Goal: Transaction & Acquisition: Purchase product/service

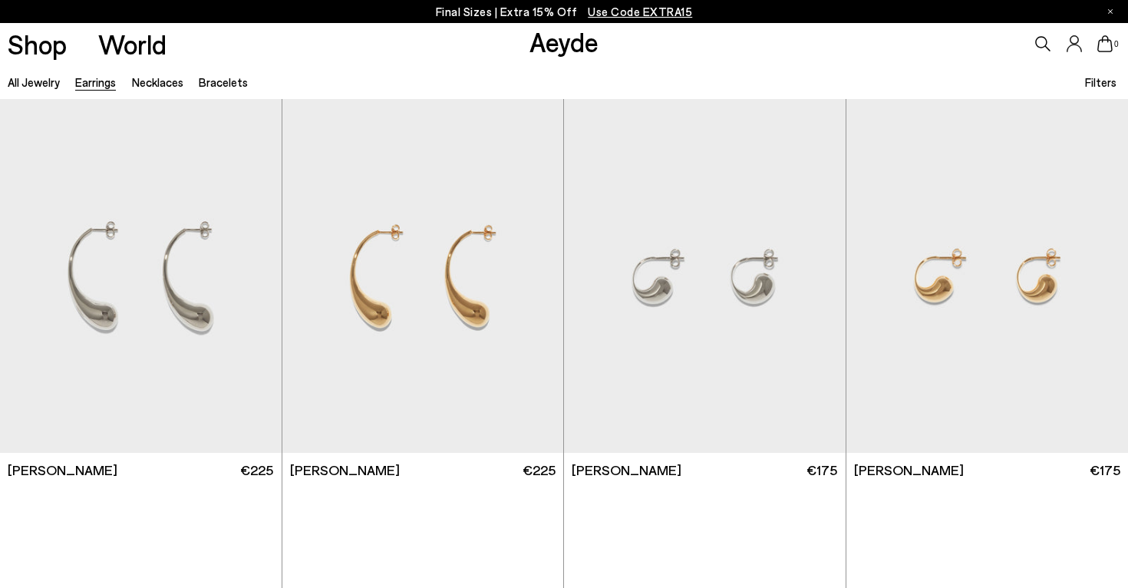
scroll to position [352, 0]
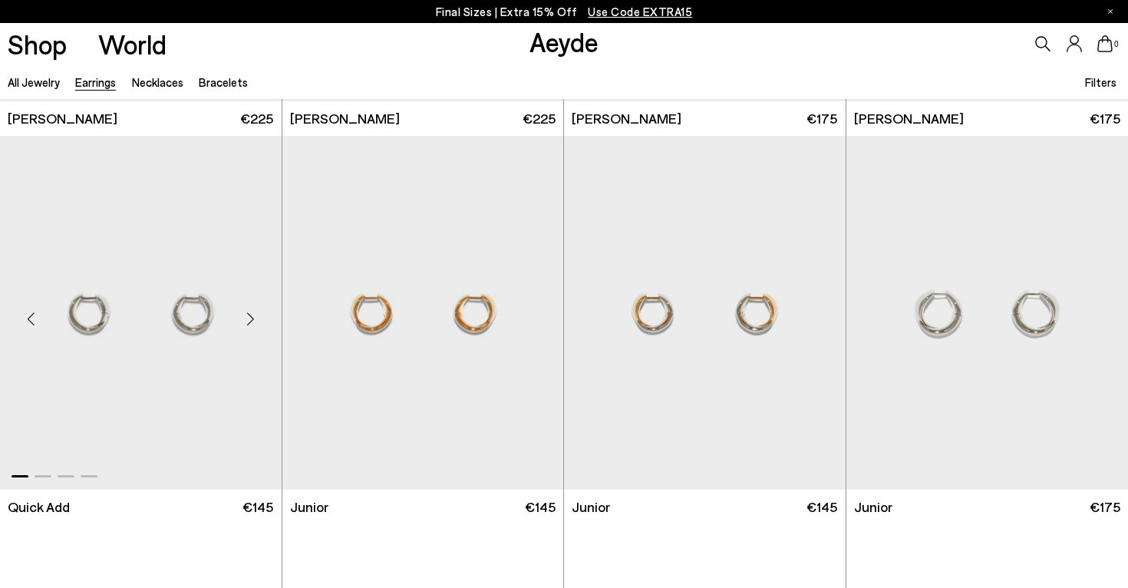
click at [171, 317] on img "1 / 4" at bounding box center [141, 313] width 282 height 354
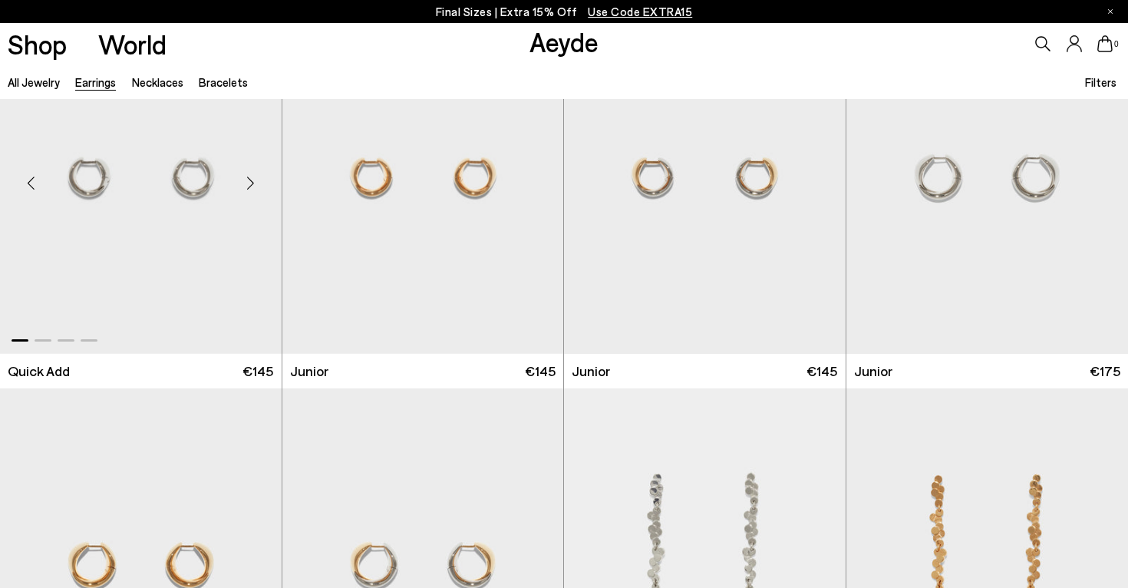
scroll to position [515, 0]
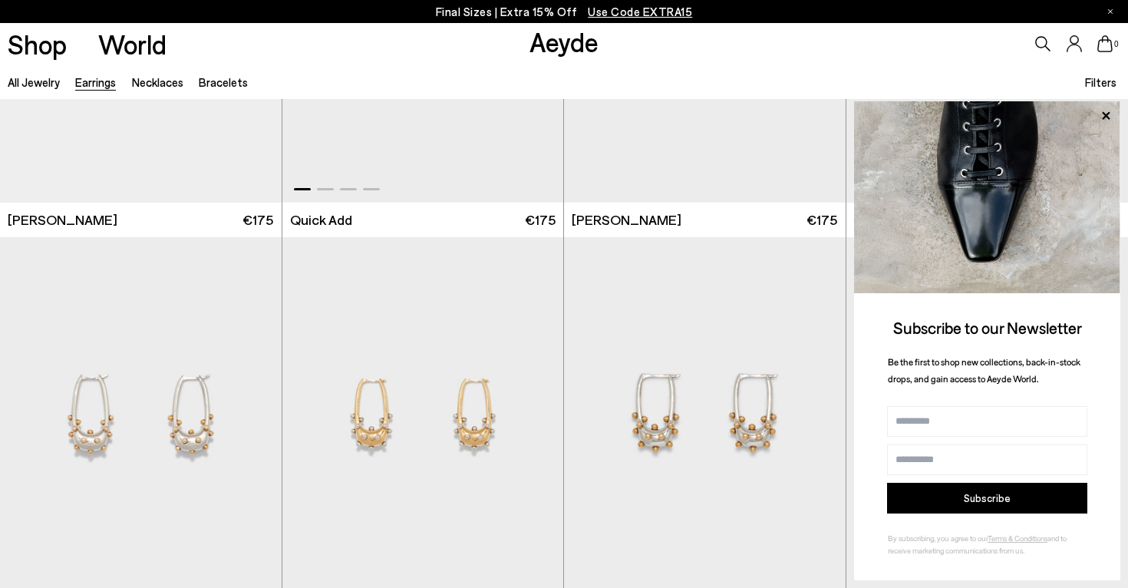
scroll to position [1792, 0]
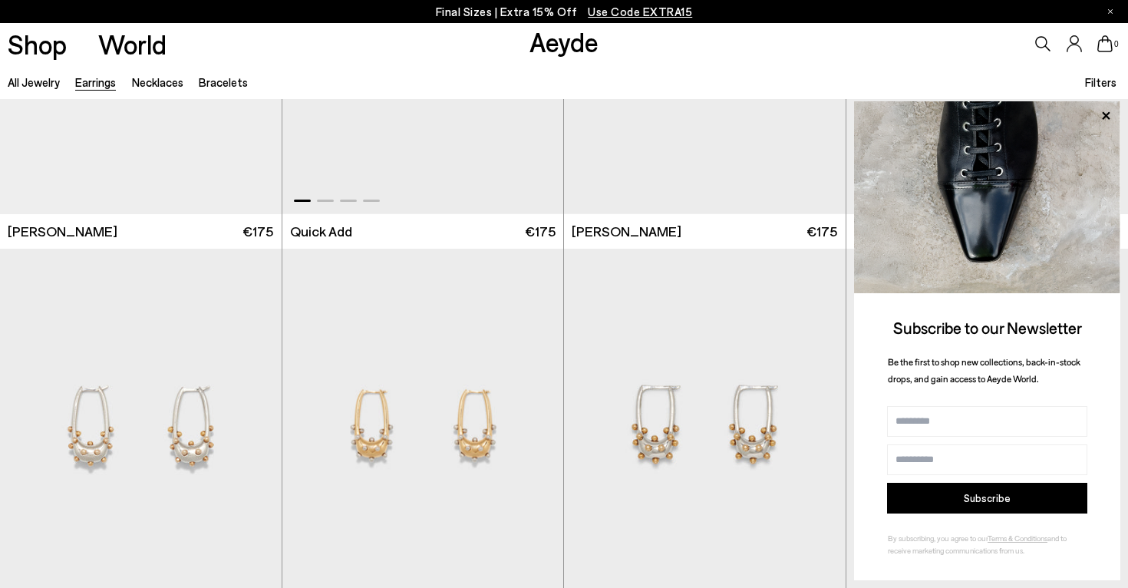
click at [457, 154] on img "1 / 4" at bounding box center [423, 37] width 282 height 354
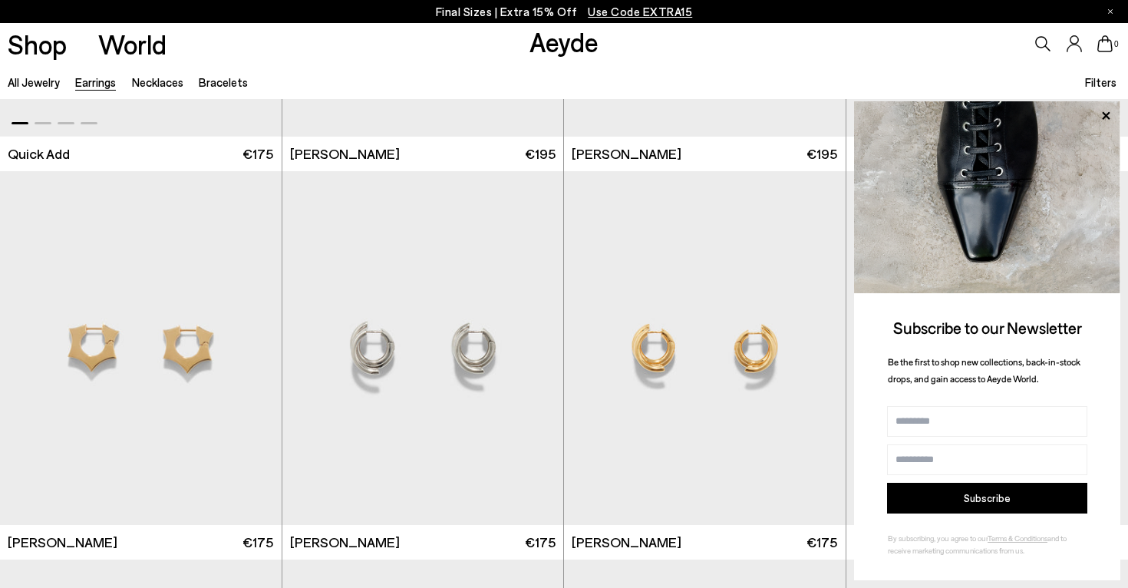
scroll to position [3842, 0]
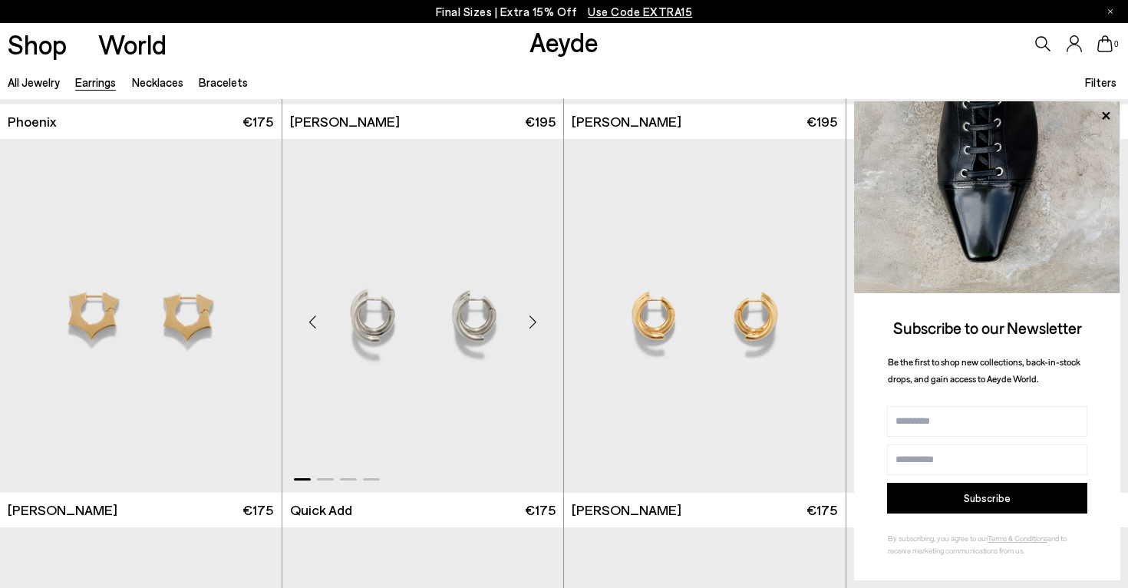
click at [352, 284] on img "1 / 4" at bounding box center [423, 316] width 282 height 354
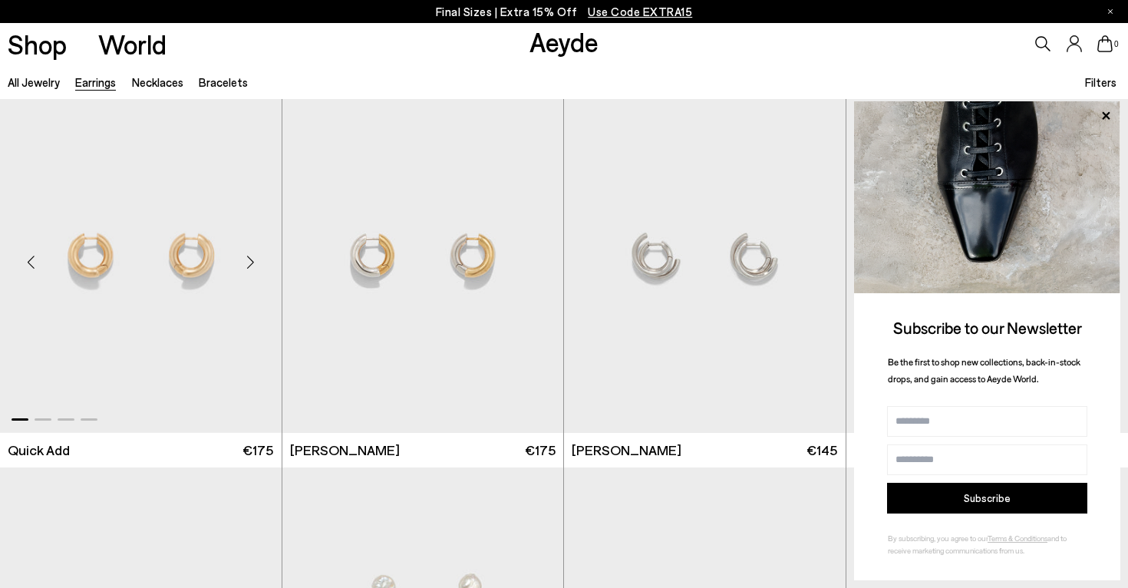
scroll to position [4295, 0]
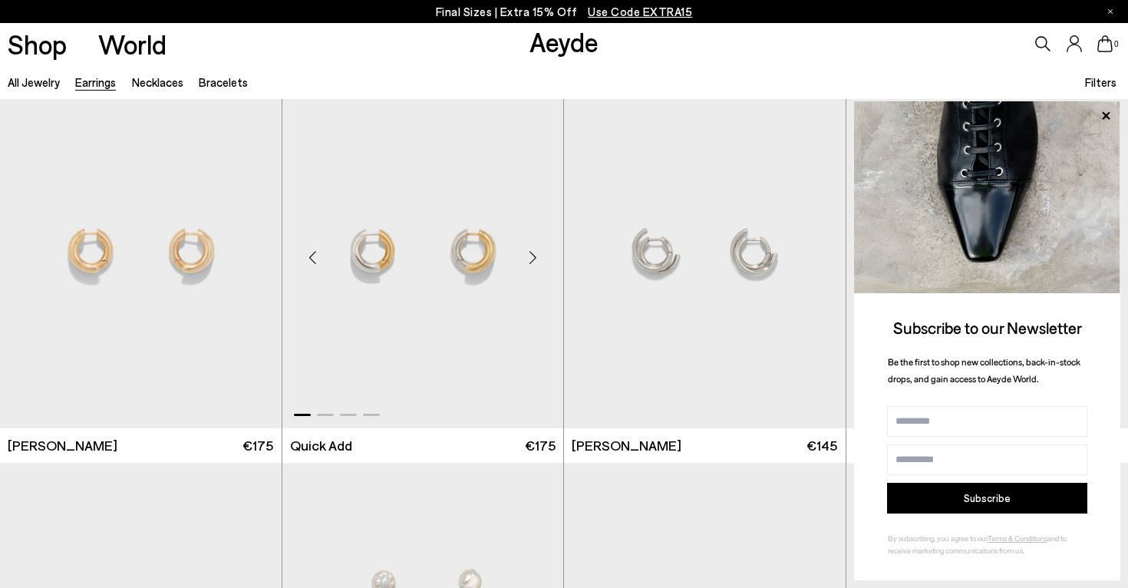
click at [362, 284] on img "1 / 4" at bounding box center [423, 251] width 282 height 354
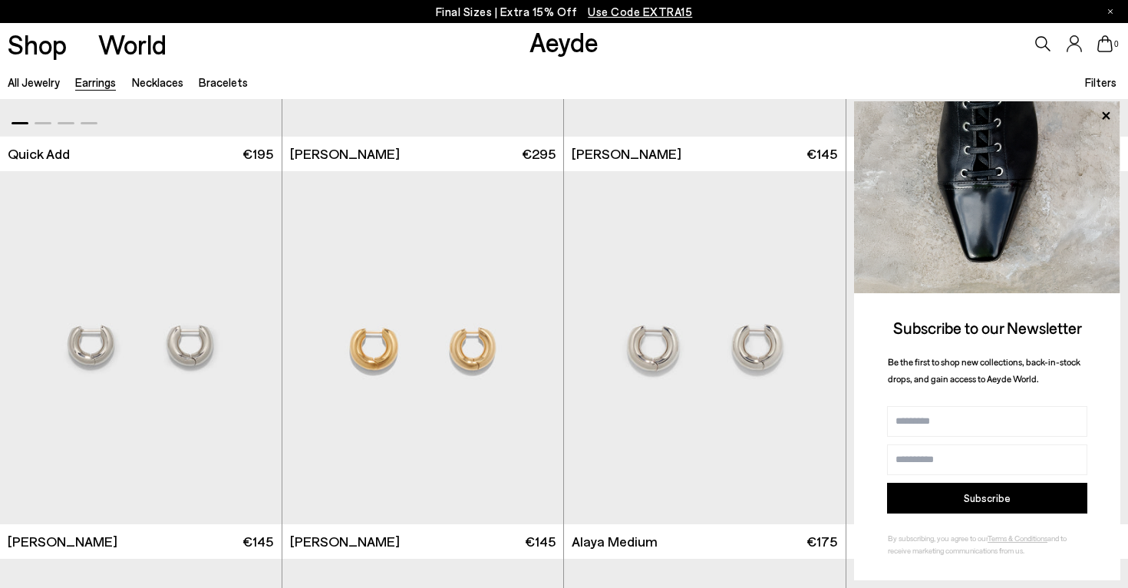
scroll to position [4976, 0]
click at [130, 332] on img "1 / 4" at bounding box center [141, 347] width 282 height 354
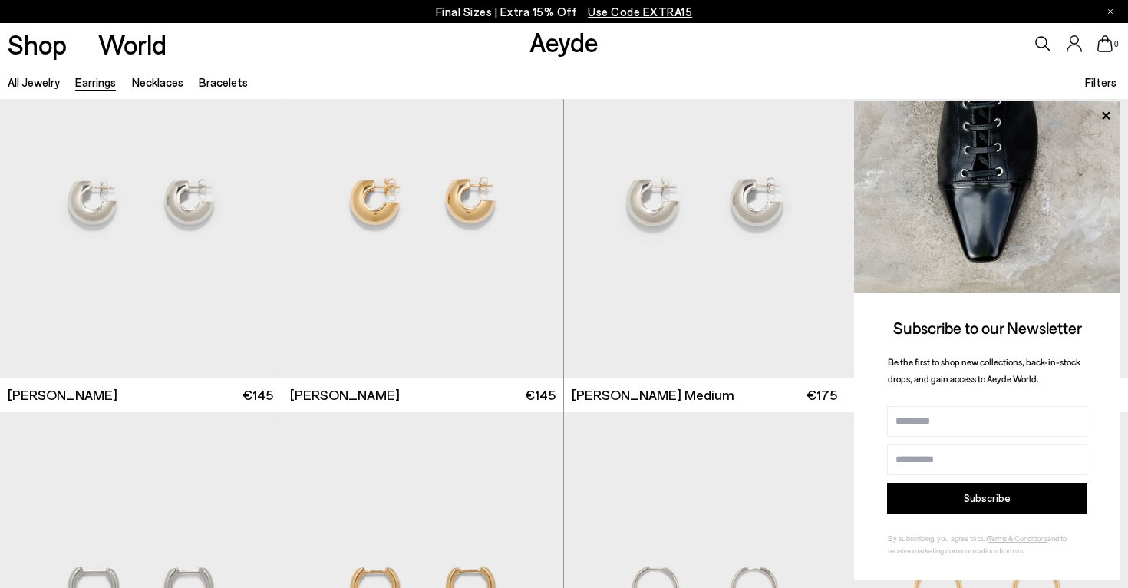
scroll to position [5903, 0]
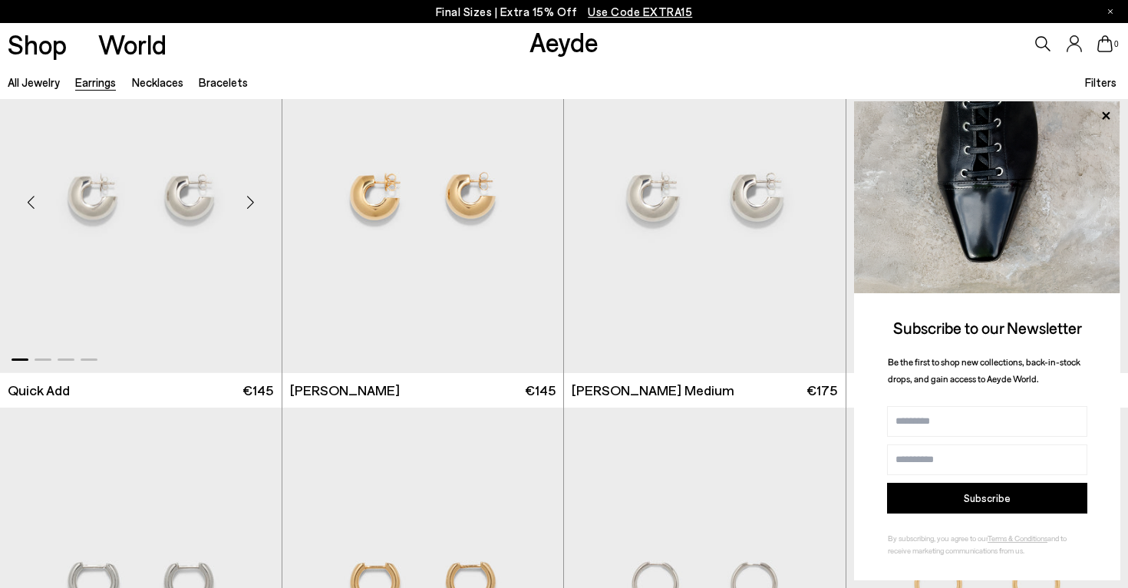
click at [180, 170] on img "1 / 4" at bounding box center [141, 196] width 282 height 354
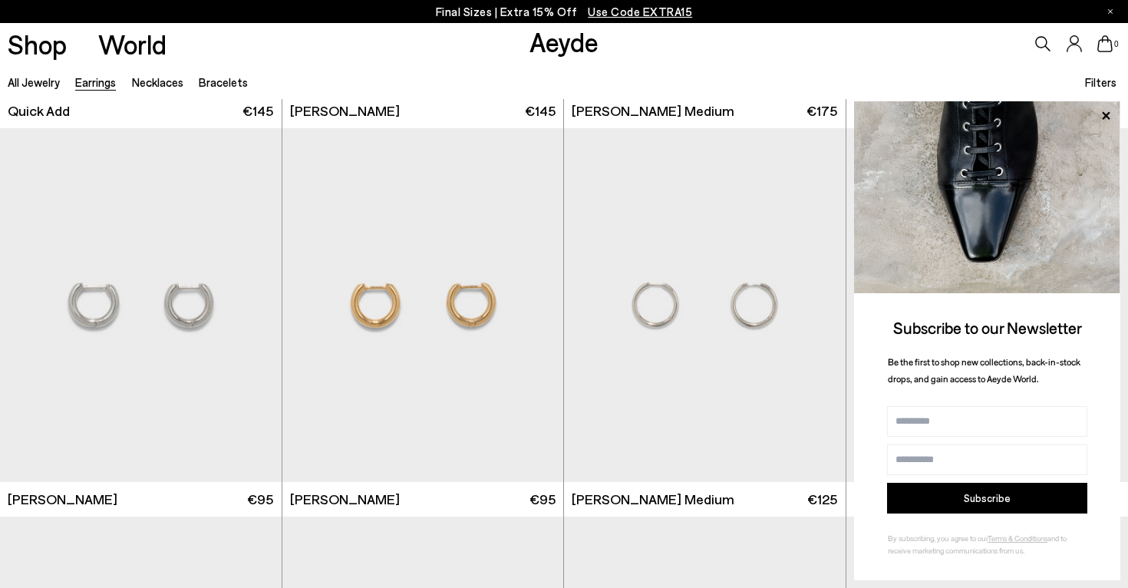
scroll to position [6240, 0]
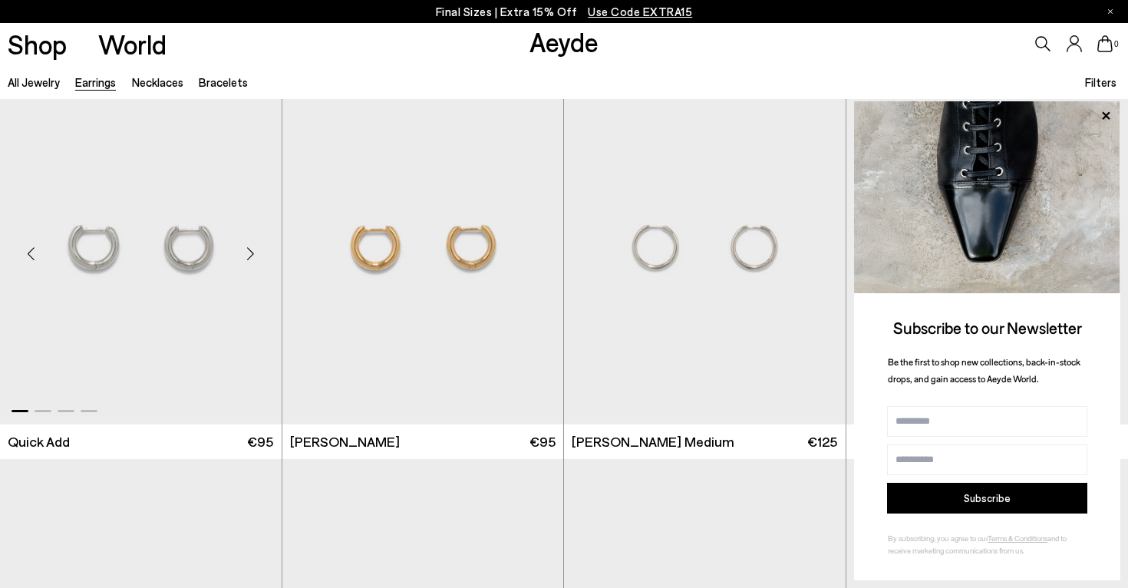
click at [193, 304] on img "1 / 4" at bounding box center [141, 248] width 282 height 354
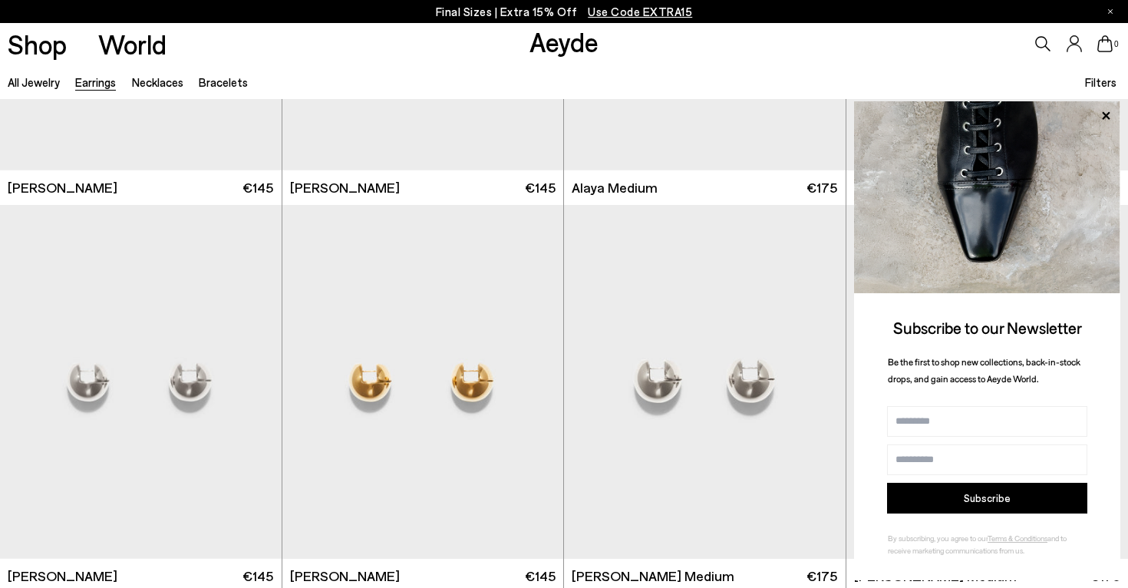
scroll to position [5238, 0]
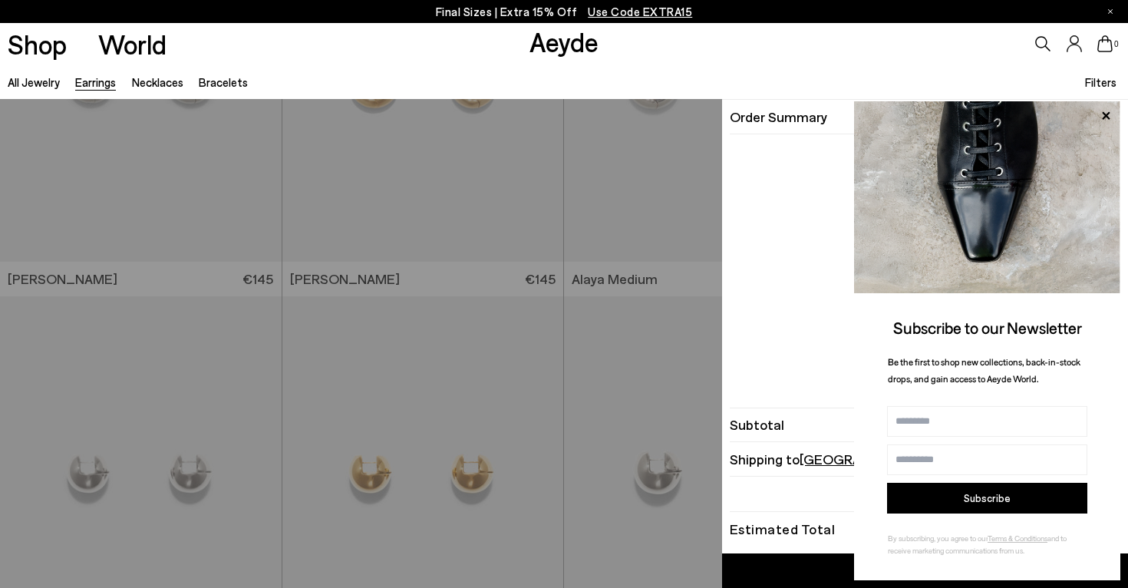
drag, startPoint x: 1108, startPoint y: 43, endPoint x: 801, endPoint y: 138, distance: 320.7
click at [1108, 43] on icon at bounding box center [1105, 43] width 15 height 17
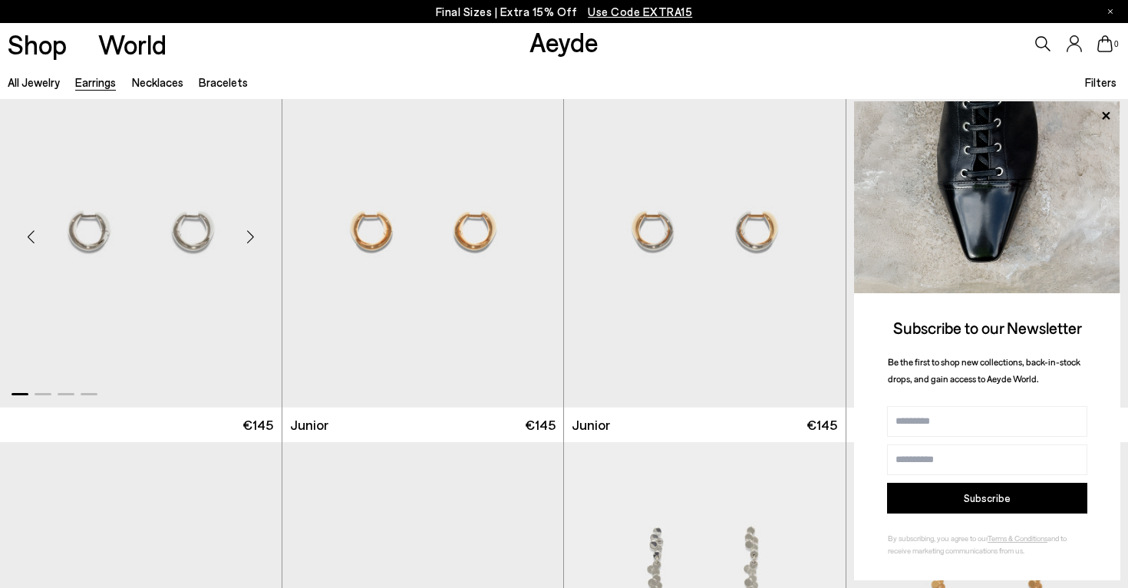
scroll to position [434, 0]
click at [163, 217] on img "1 / 4" at bounding box center [141, 230] width 282 height 354
click at [150, 211] on img "1 / 4" at bounding box center [141, 230] width 282 height 354
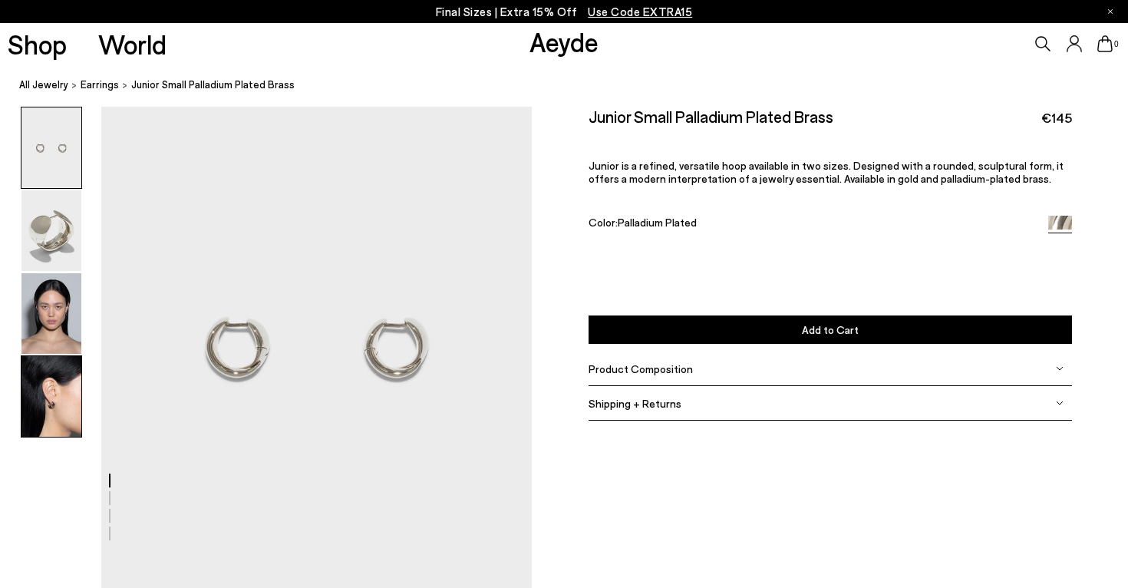
click at [54, 394] on img at bounding box center [51, 396] width 60 height 81
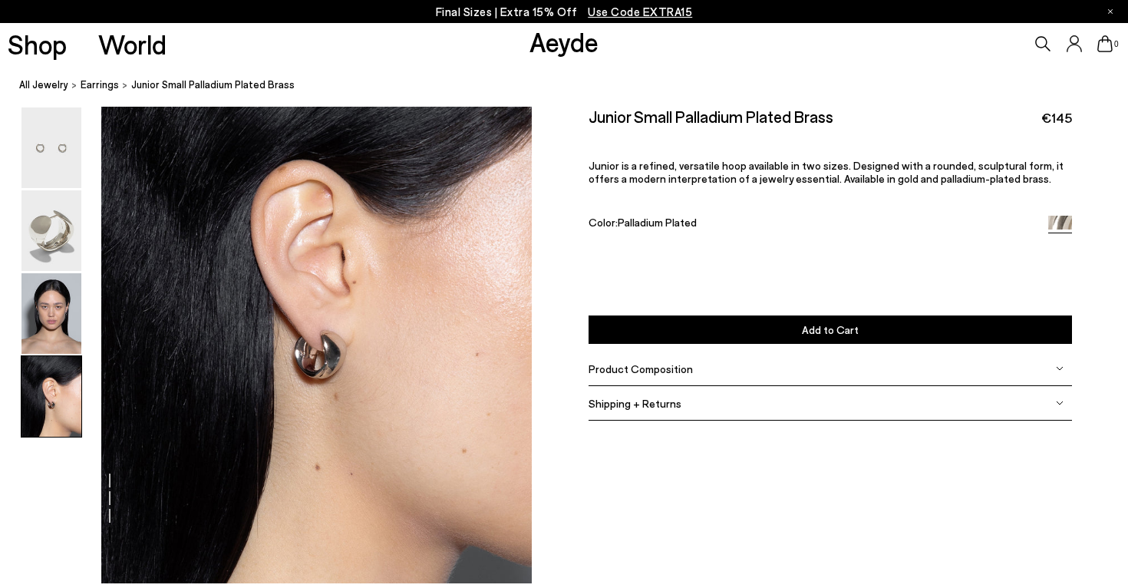
scroll to position [1743, 0]
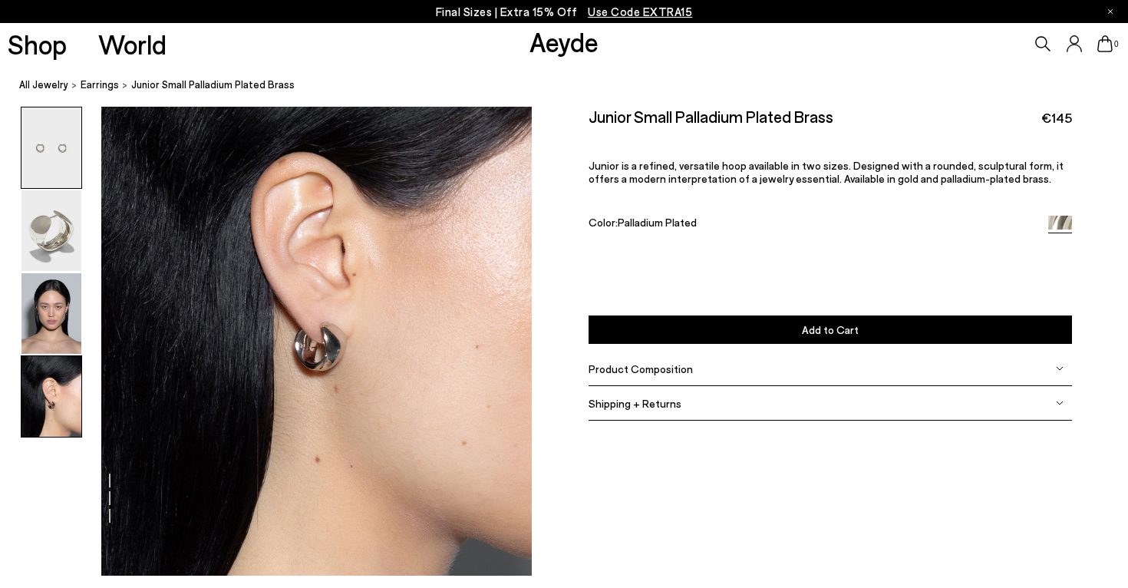
click at [64, 169] on img at bounding box center [51, 147] width 60 height 81
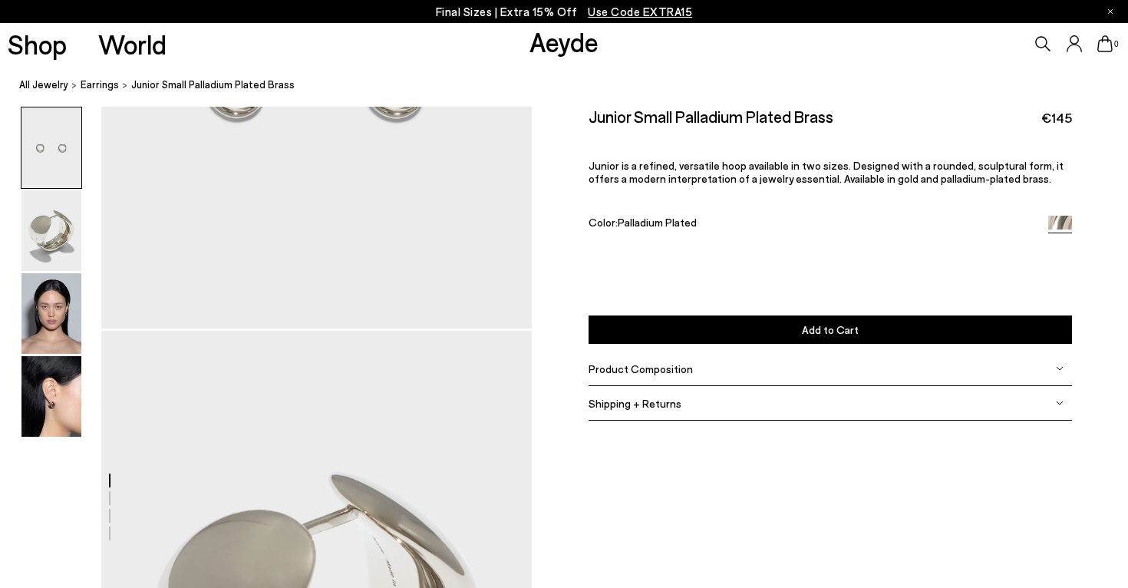
scroll to position [0, 0]
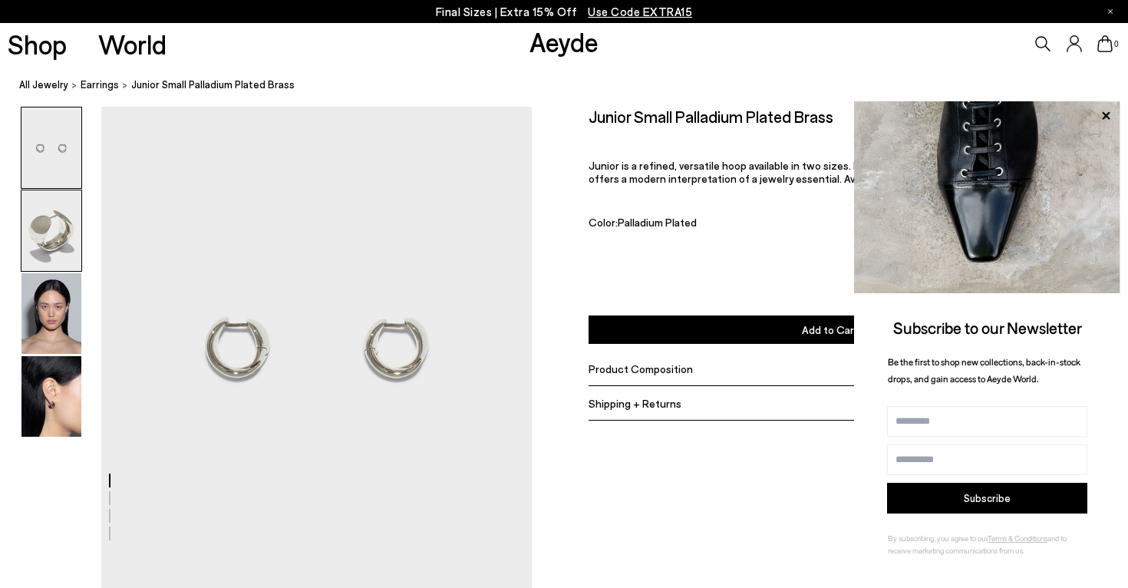
click at [56, 227] on img at bounding box center [51, 230] width 60 height 81
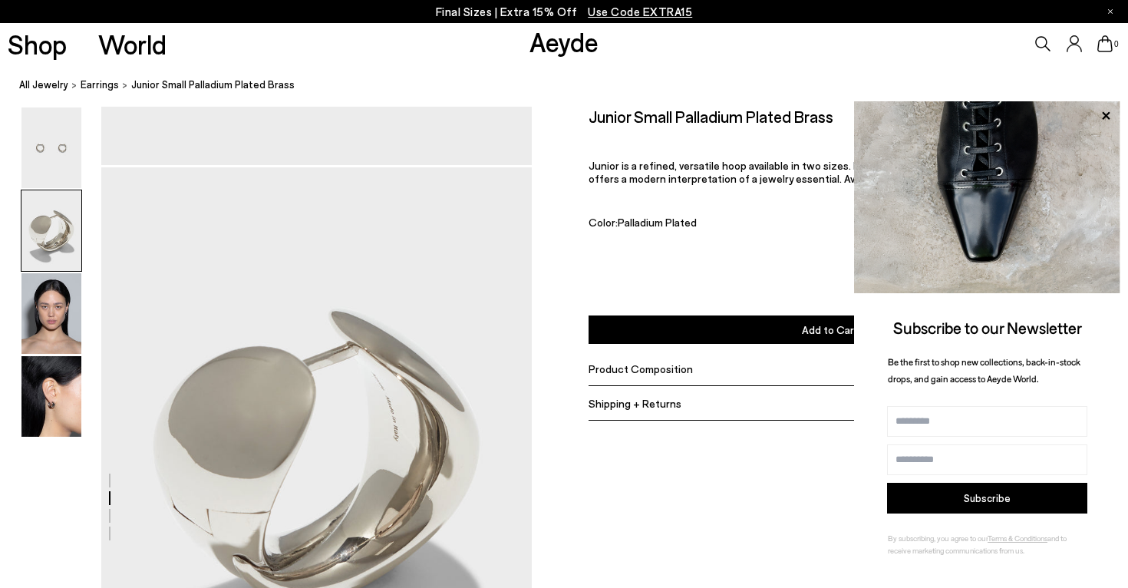
scroll to position [484, 0]
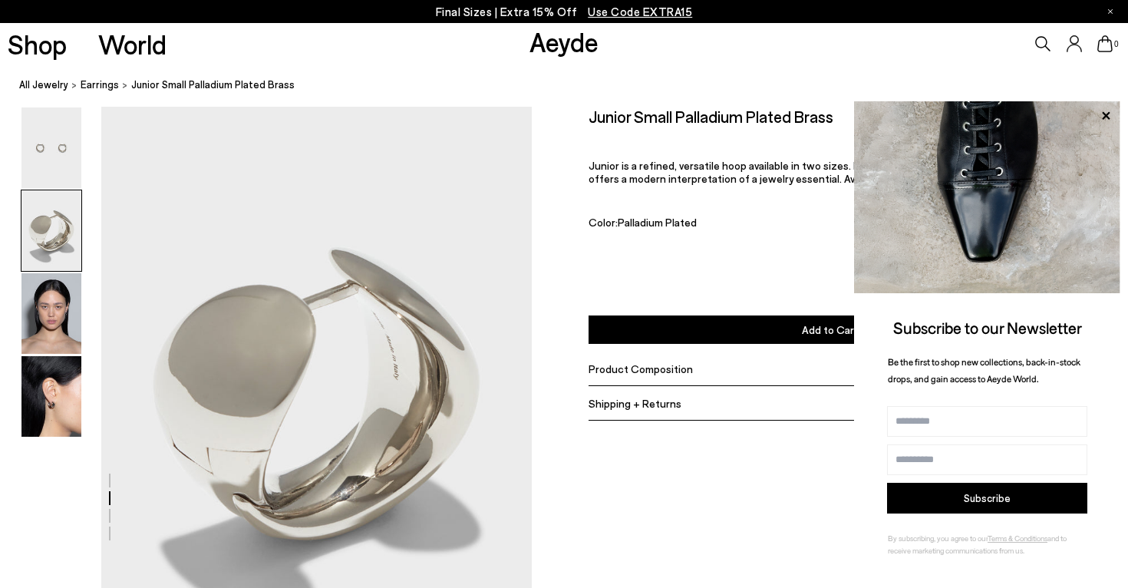
click at [741, 315] on button "Add to Cart Select a Size First" at bounding box center [831, 329] width 484 height 28
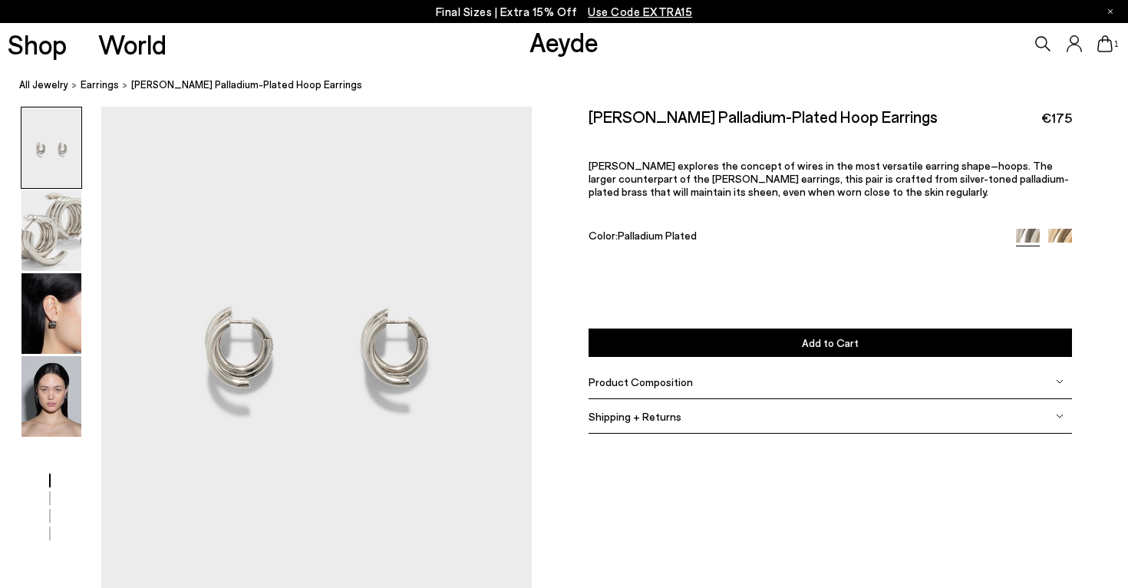
scroll to position [47, 0]
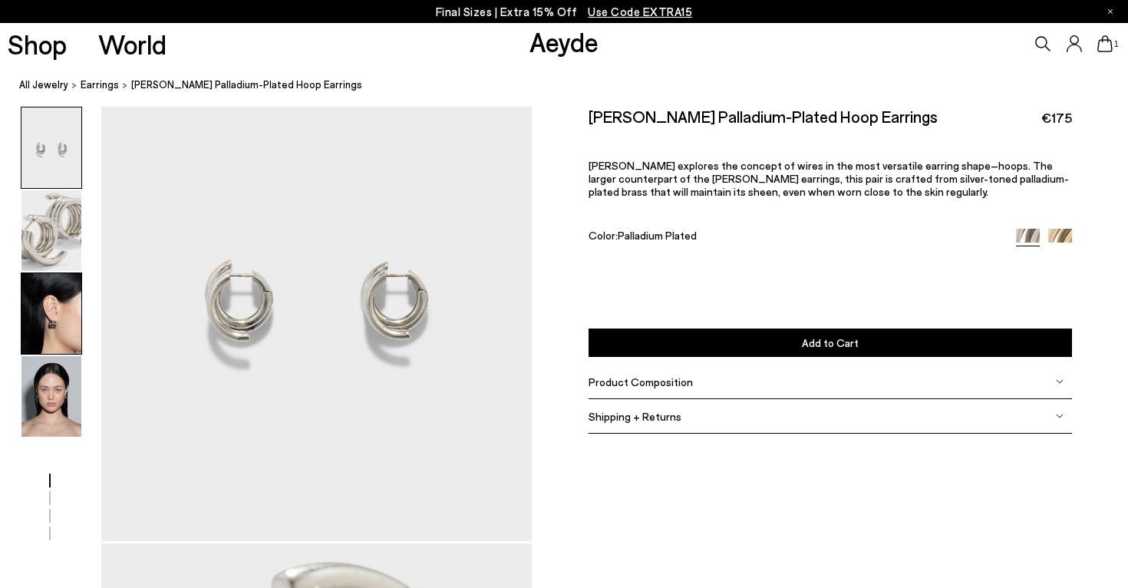
click at [39, 325] on img at bounding box center [51, 313] width 60 height 81
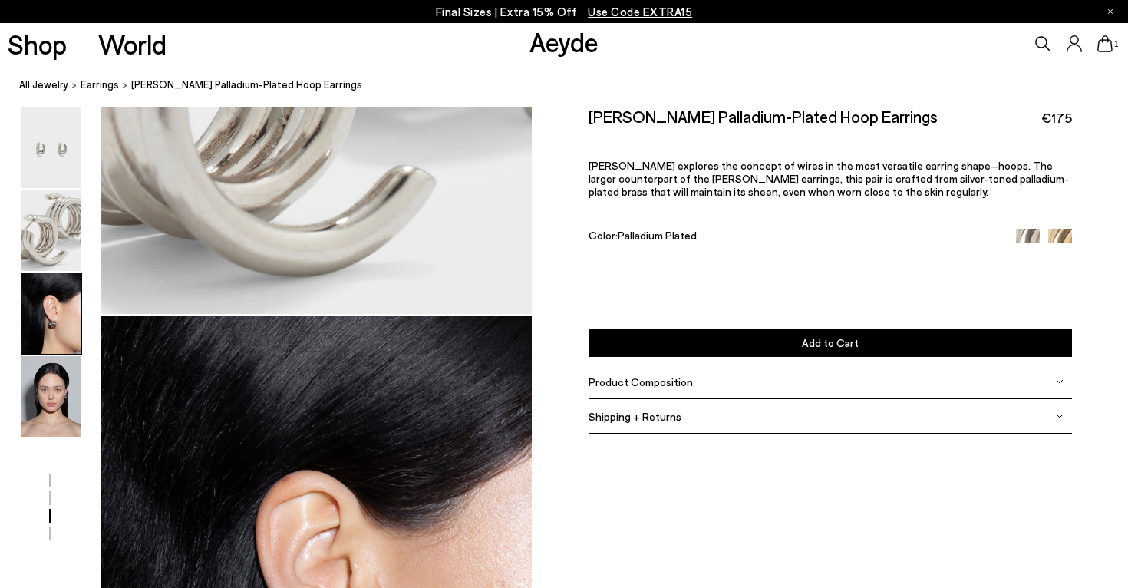
scroll to position [1061, 0]
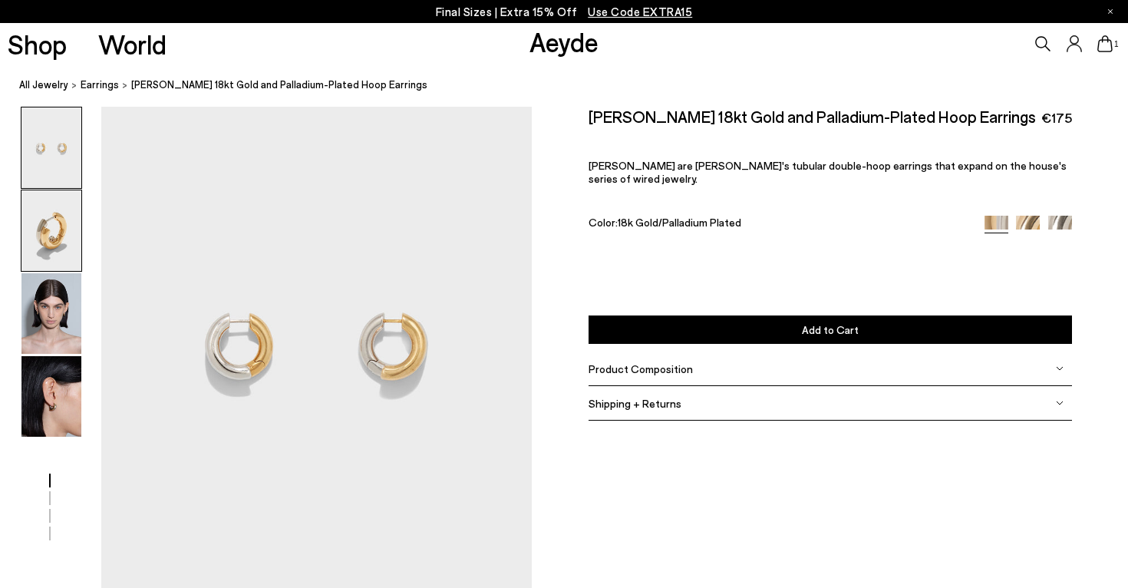
click at [67, 246] on img at bounding box center [51, 230] width 60 height 81
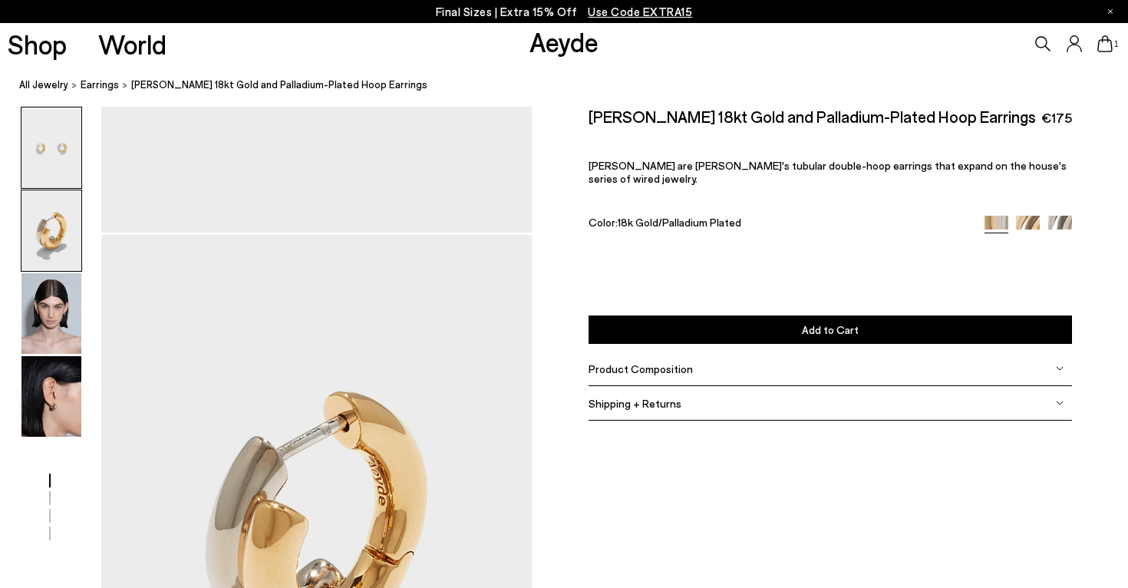
scroll to position [484, 0]
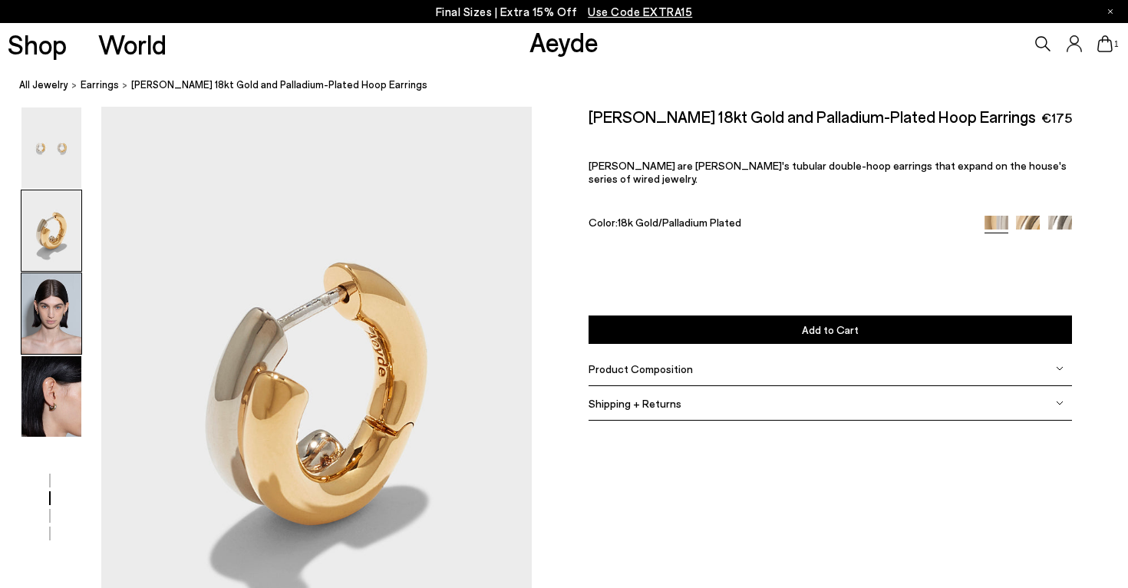
click at [44, 315] on img at bounding box center [51, 313] width 60 height 81
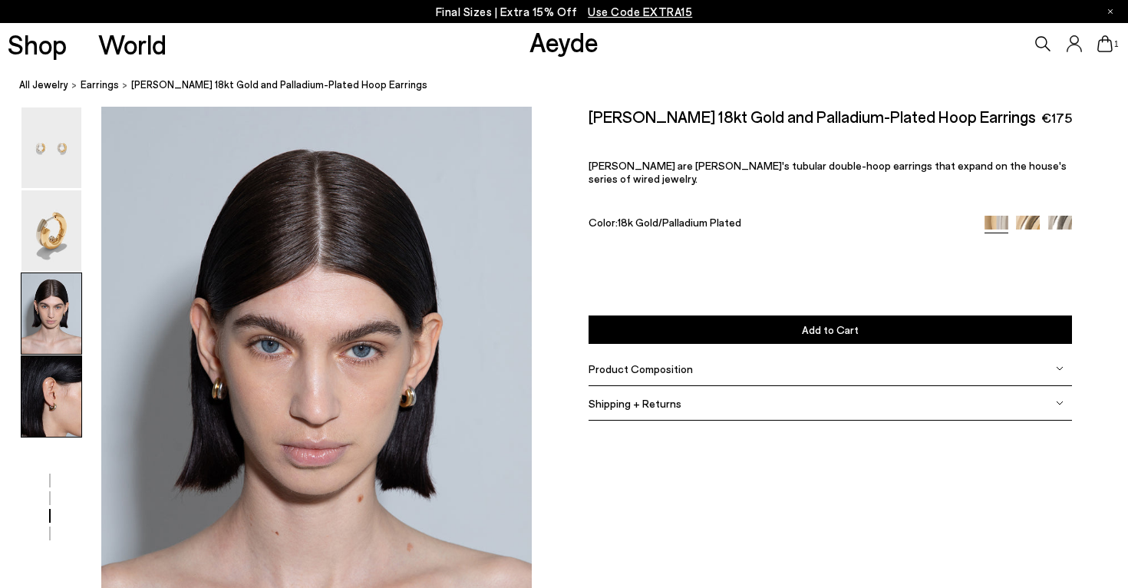
click at [37, 402] on img at bounding box center [51, 396] width 60 height 81
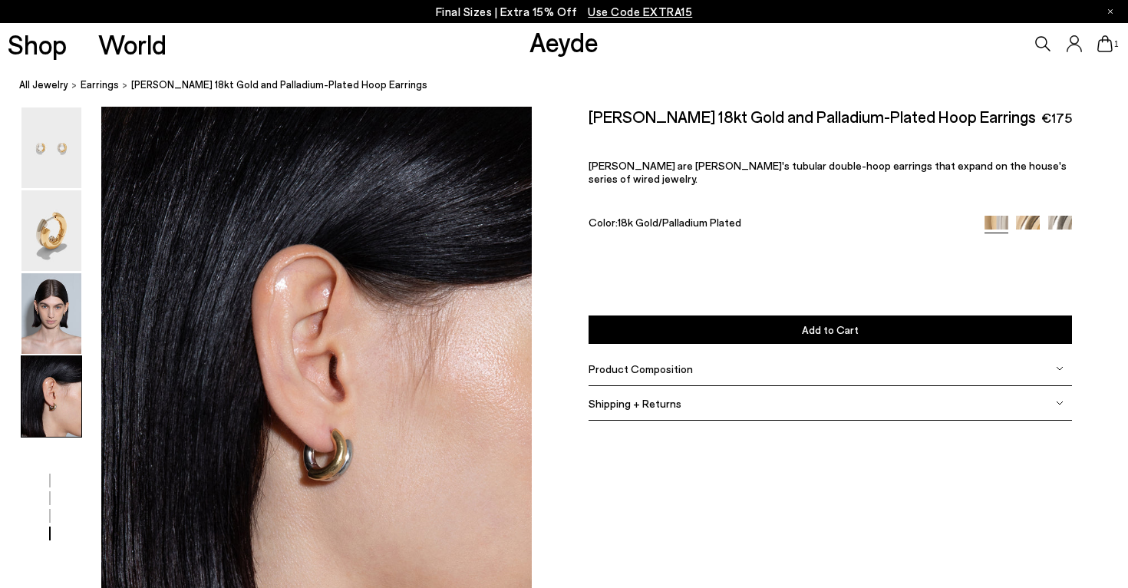
scroll to position [1743, 0]
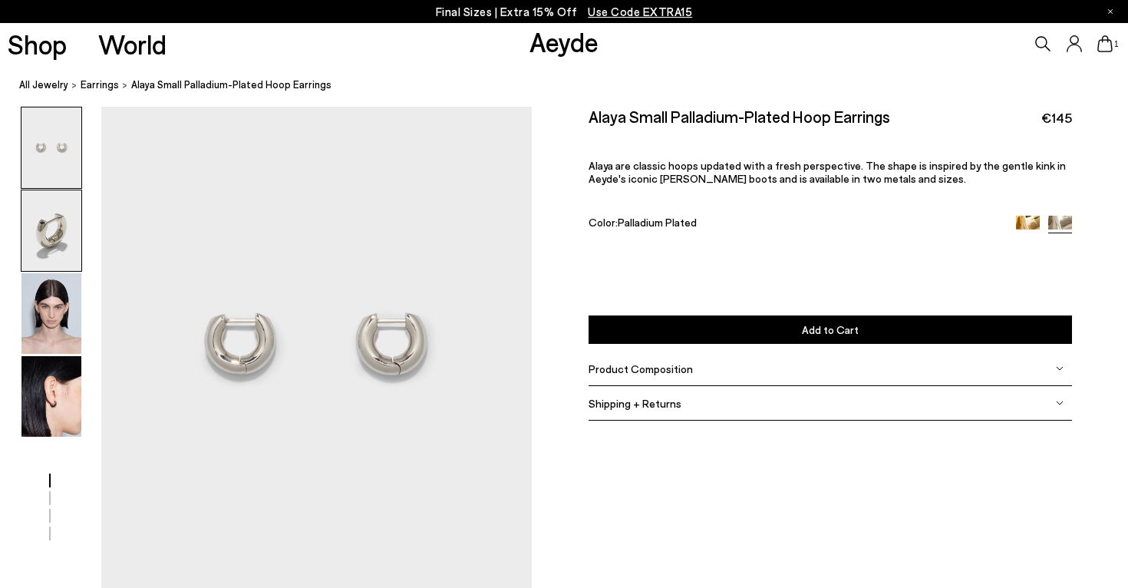
click at [64, 230] on img at bounding box center [51, 230] width 60 height 81
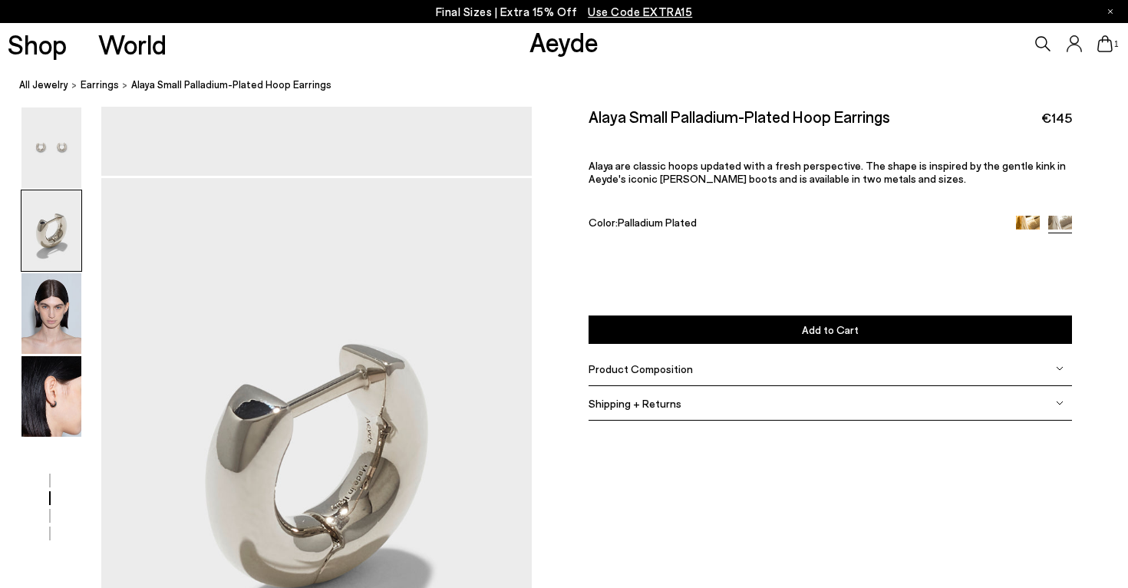
scroll to position [484, 0]
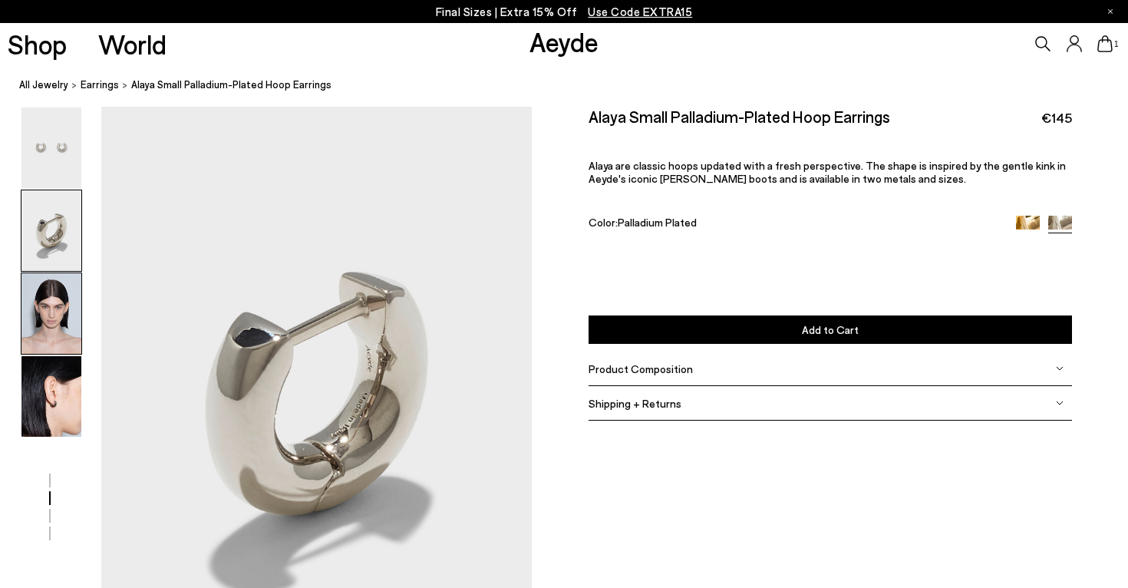
click at [41, 323] on img at bounding box center [51, 313] width 60 height 81
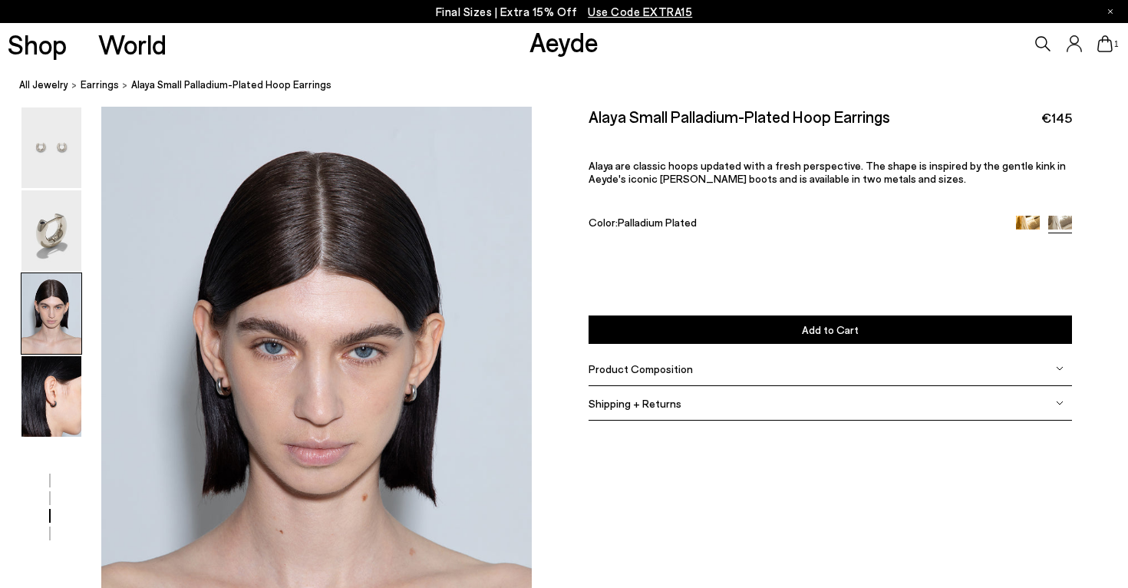
click at [673, 315] on button "Add to Cart Select a Size First" at bounding box center [831, 329] width 484 height 28
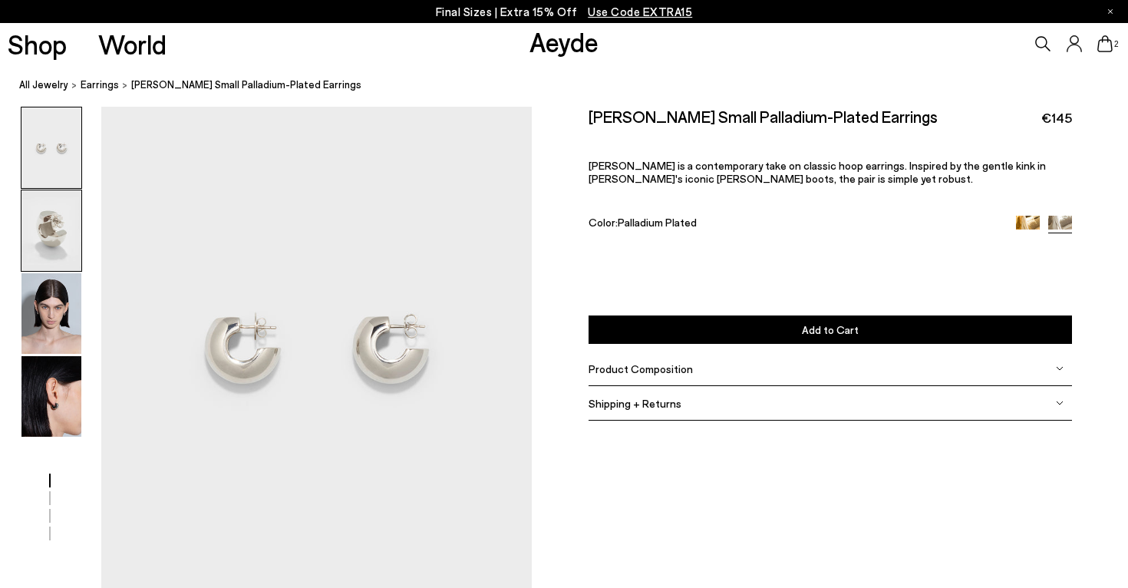
click at [61, 249] on img at bounding box center [51, 230] width 60 height 81
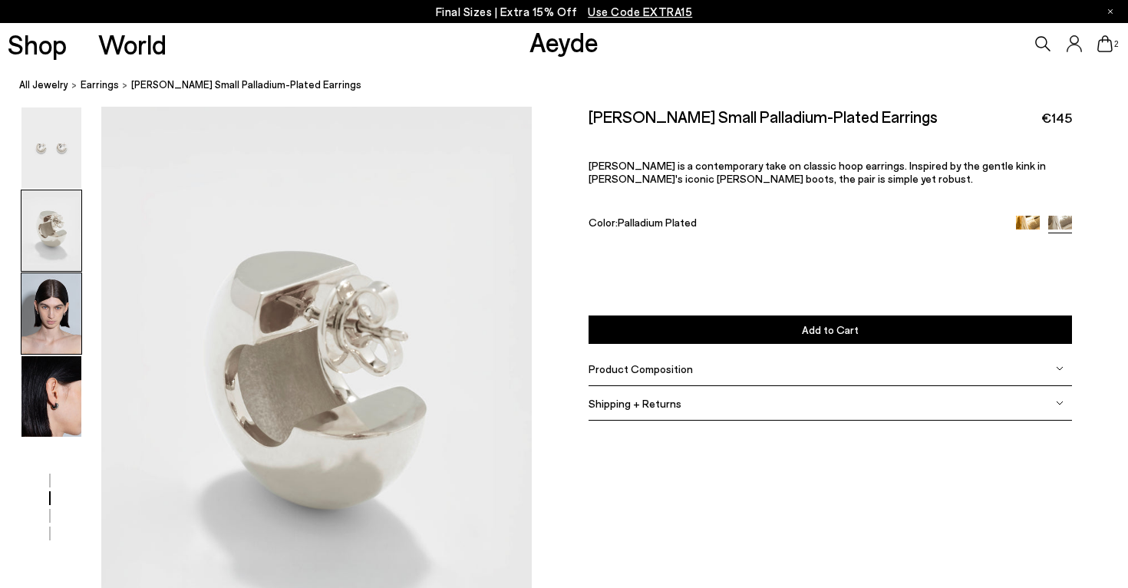
click at [52, 315] on img at bounding box center [51, 313] width 60 height 81
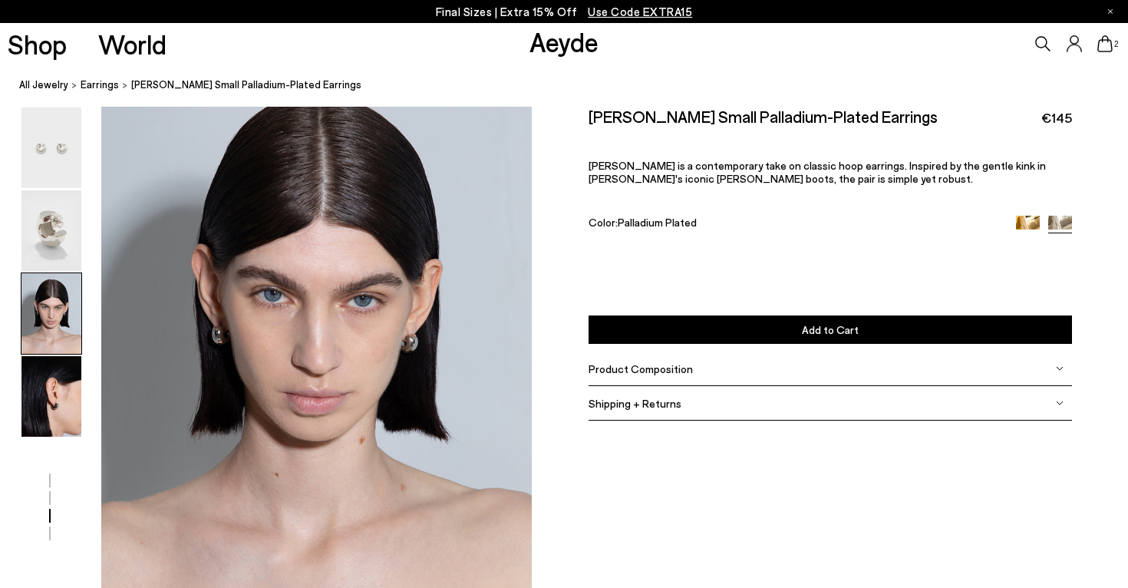
scroll to position [1131, 0]
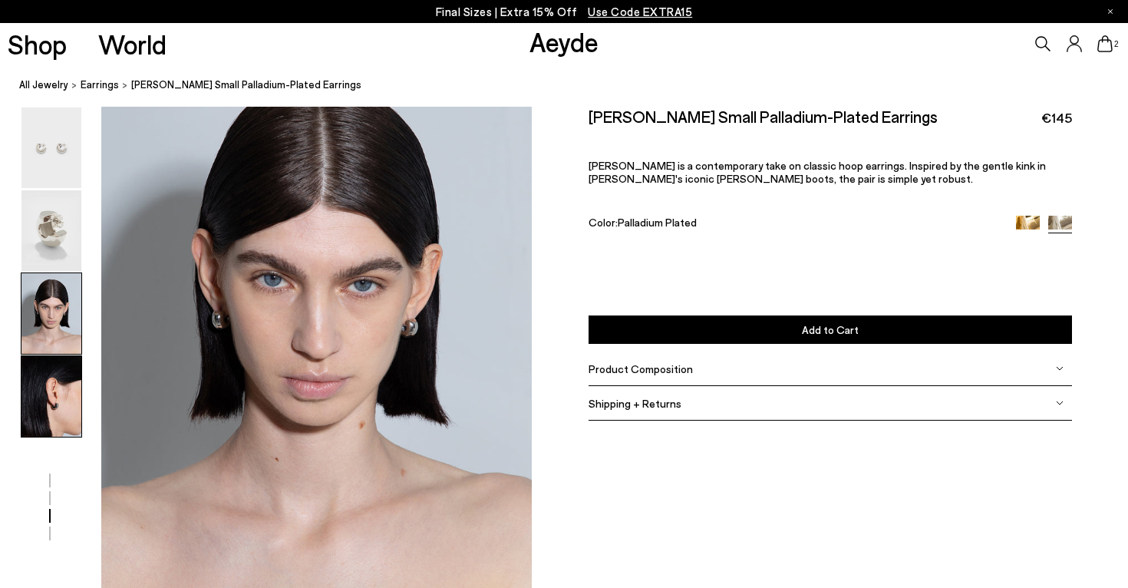
click at [38, 390] on img at bounding box center [51, 396] width 60 height 81
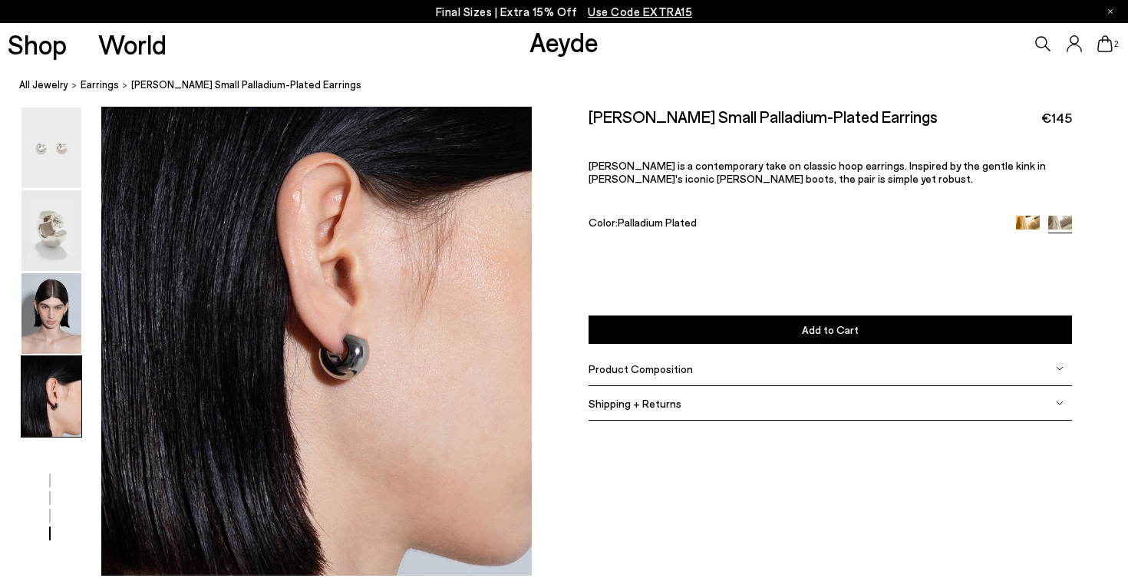
click at [599, 315] on button "Add to Cart Select a Size First" at bounding box center [831, 329] width 484 height 28
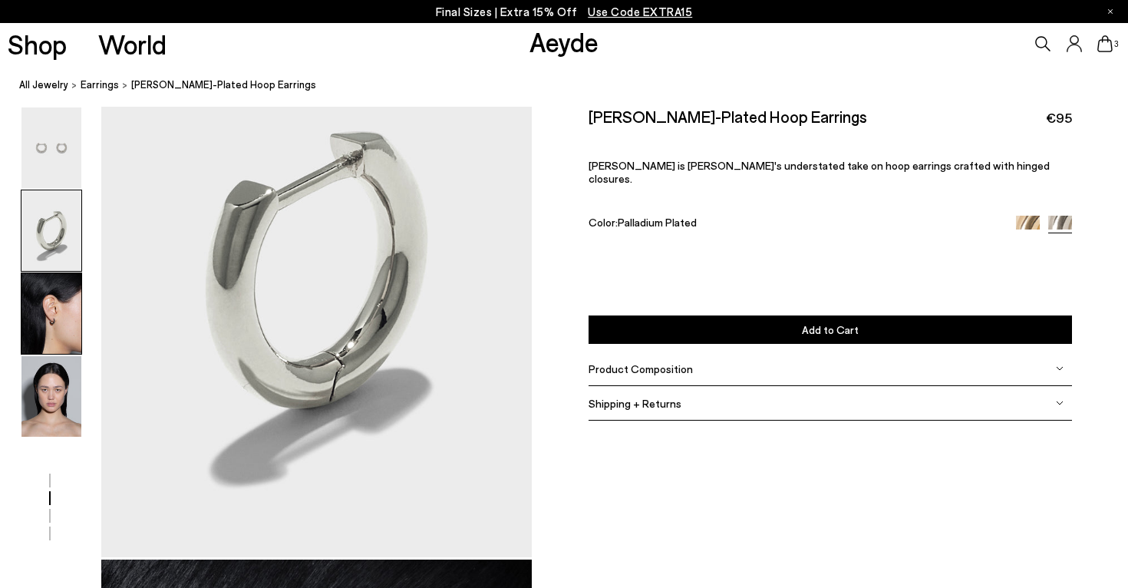
click at [74, 332] on img at bounding box center [51, 313] width 60 height 81
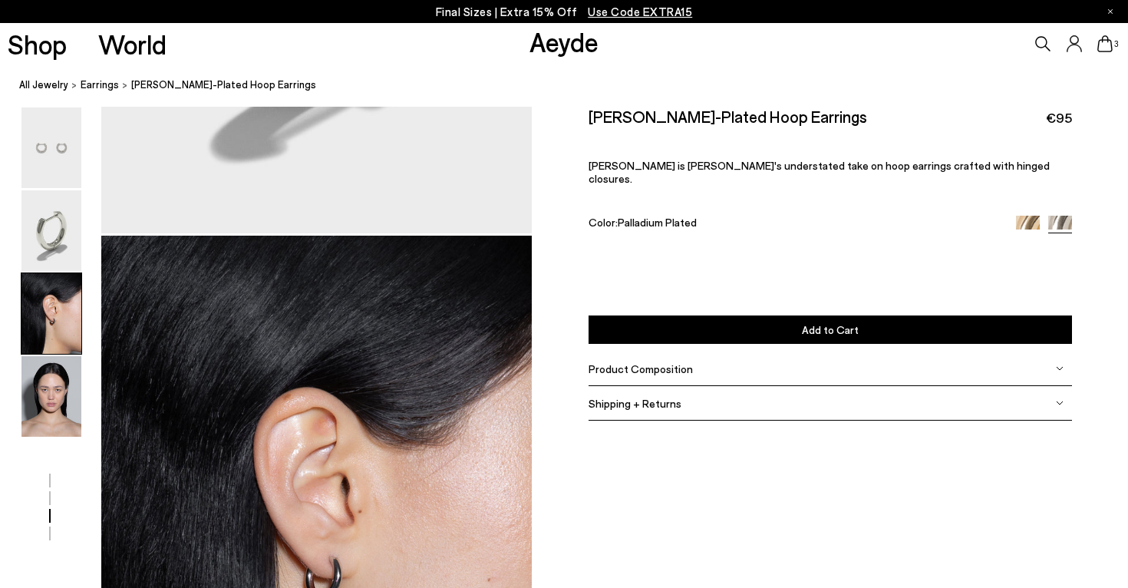
scroll to position [1061, 0]
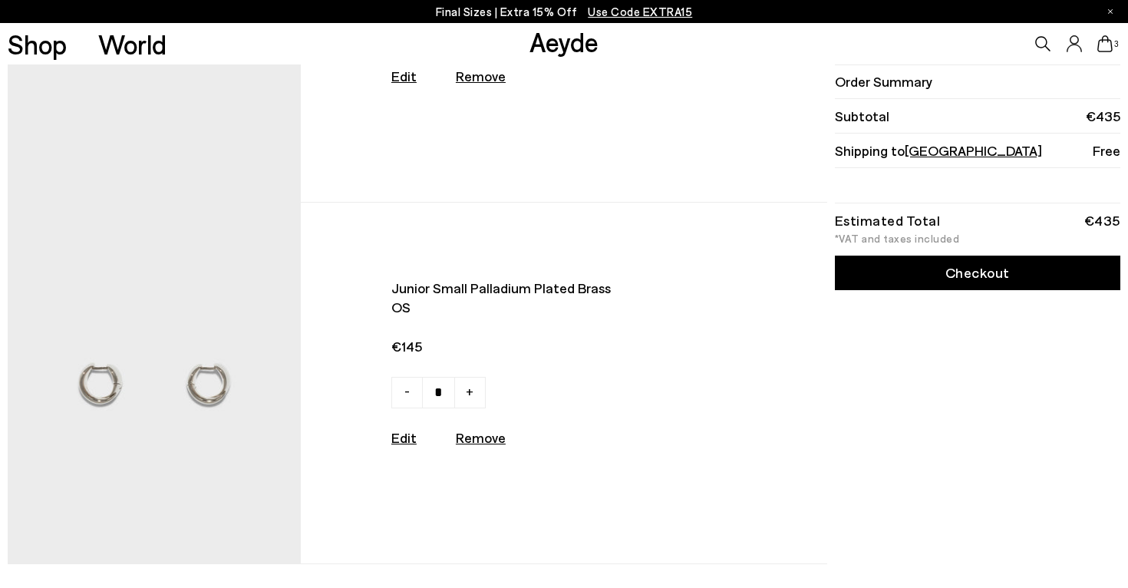
scroll to position [614, 0]
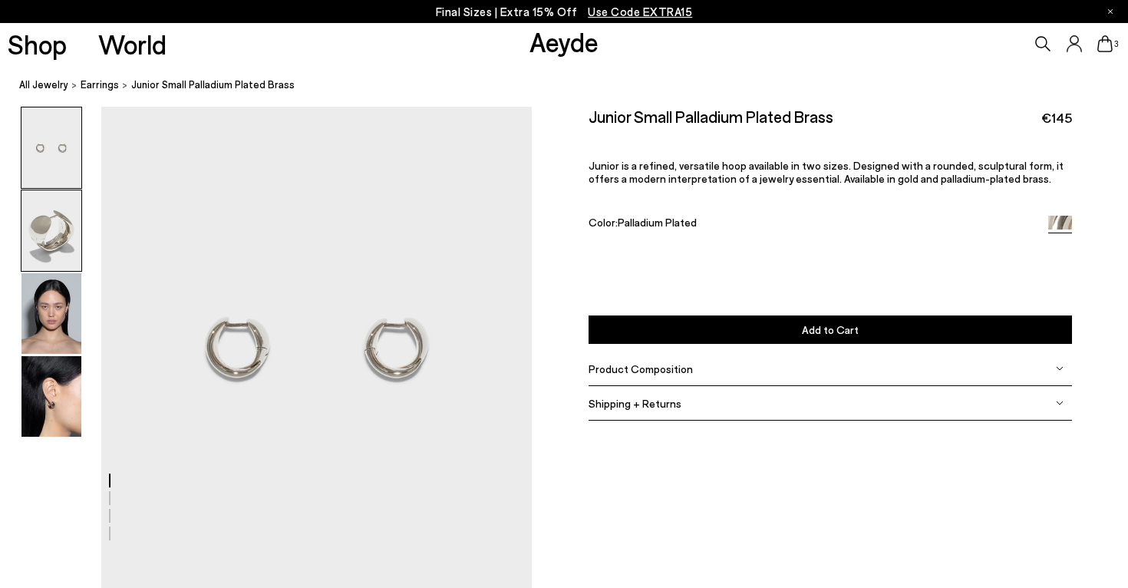
click at [63, 233] on img at bounding box center [51, 230] width 60 height 81
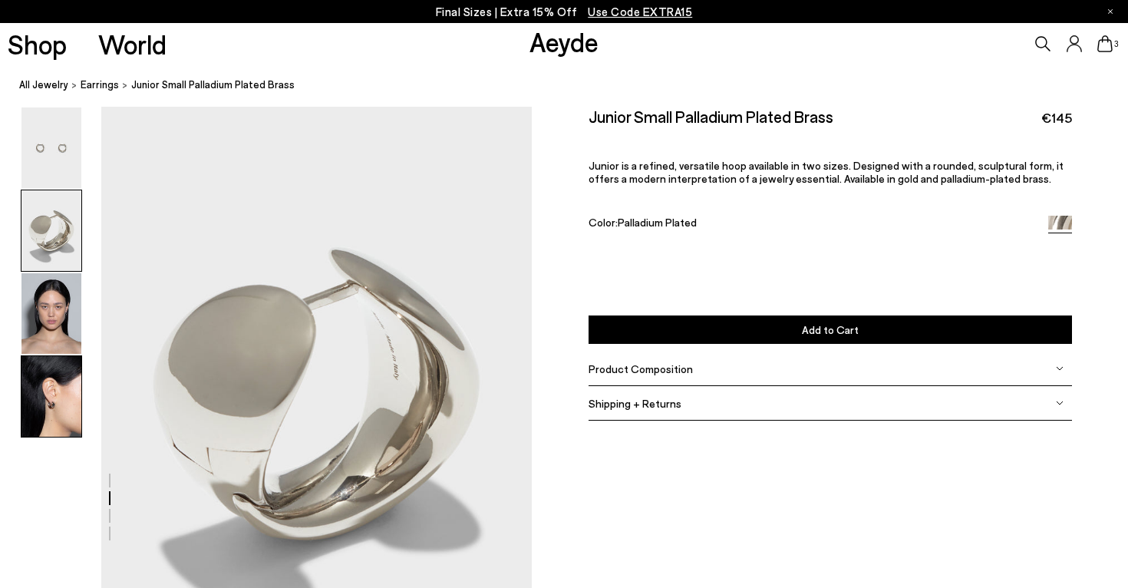
click at [51, 409] on img at bounding box center [51, 396] width 60 height 81
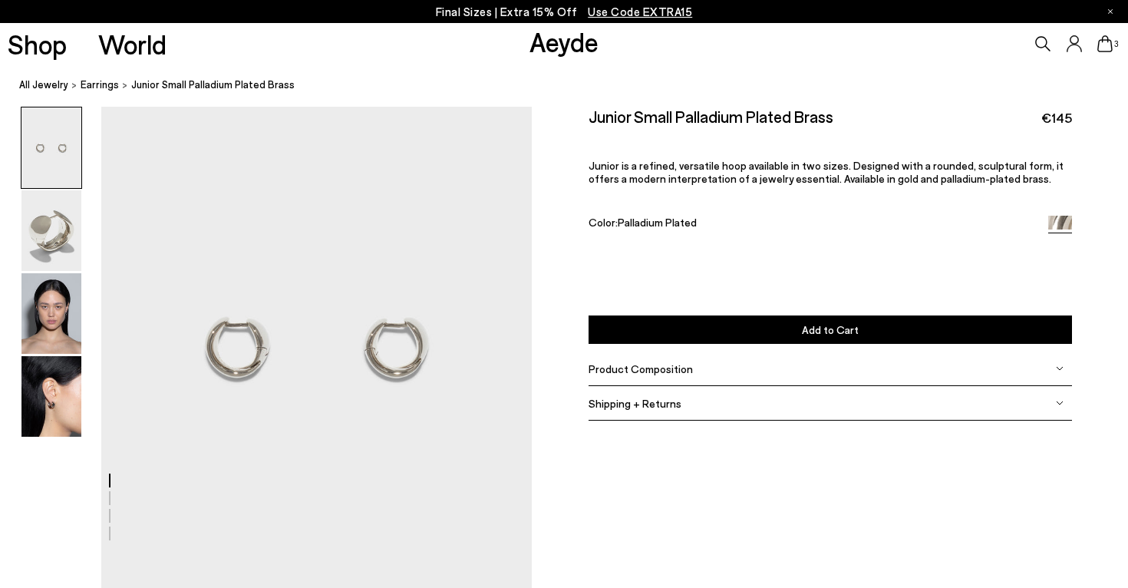
scroll to position [0, 0]
click at [38, 391] on img at bounding box center [51, 396] width 60 height 81
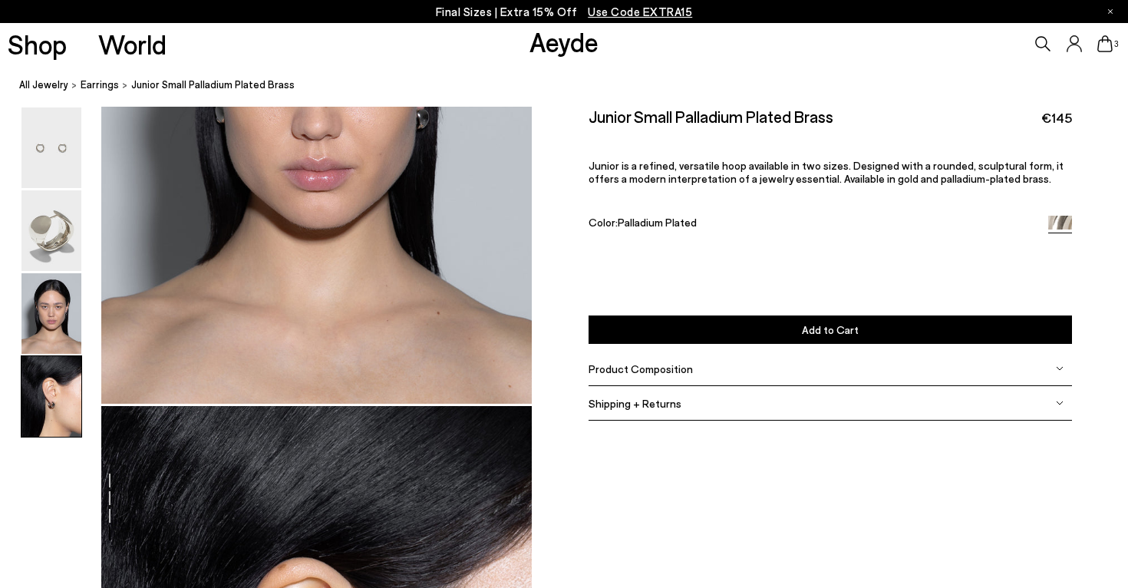
scroll to position [1743, 0]
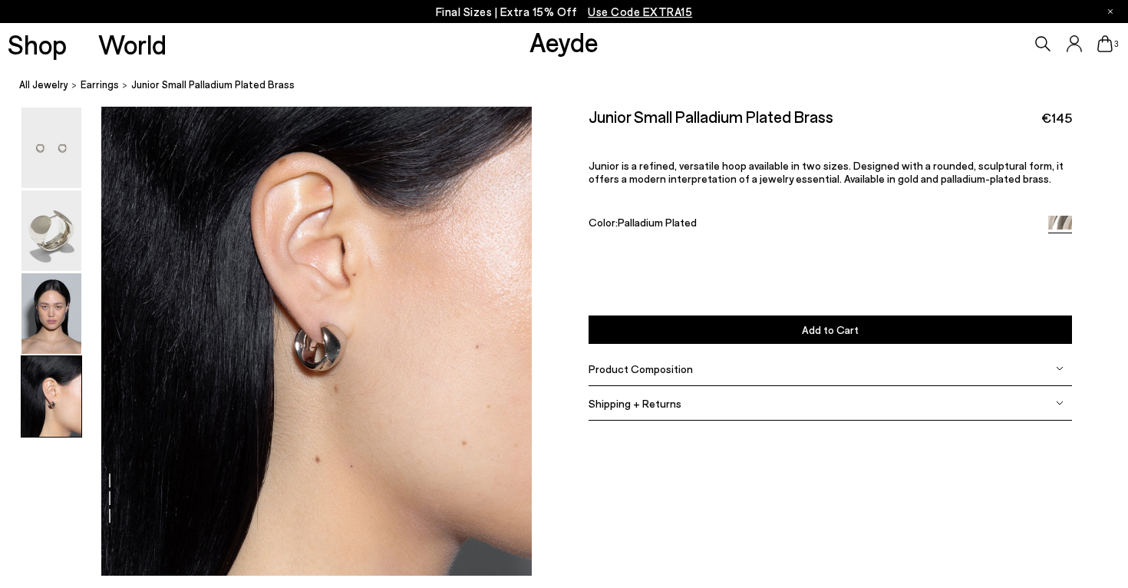
click at [664, 315] on button "Add to Cart Select a Size First" at bounding box center [831, 329] width 484 height 28
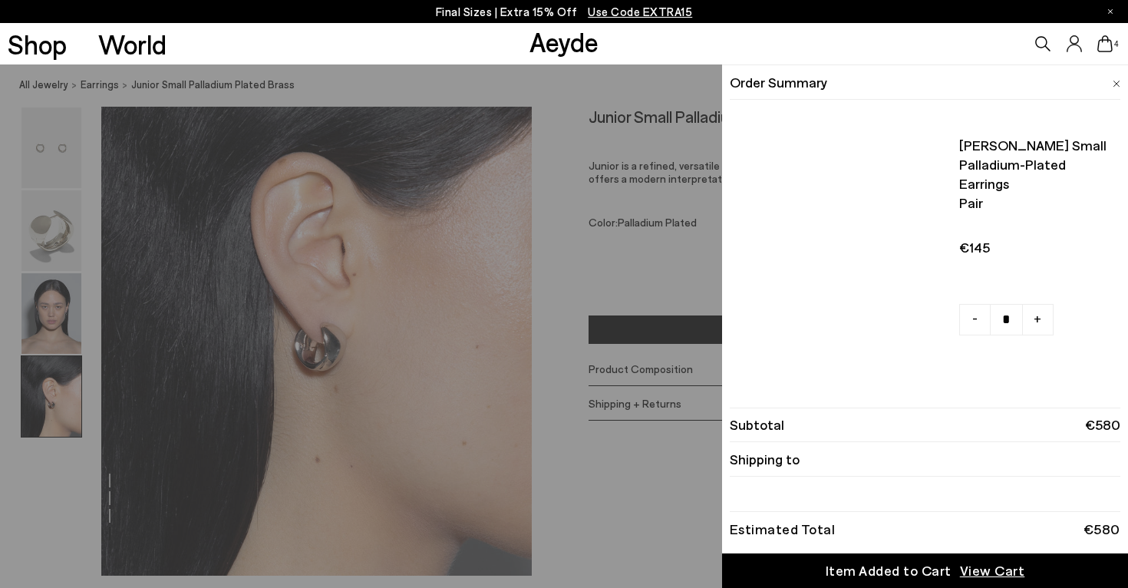
click at [1106, 51] on icon at bounding box center [1105, 43] width 15 height 17
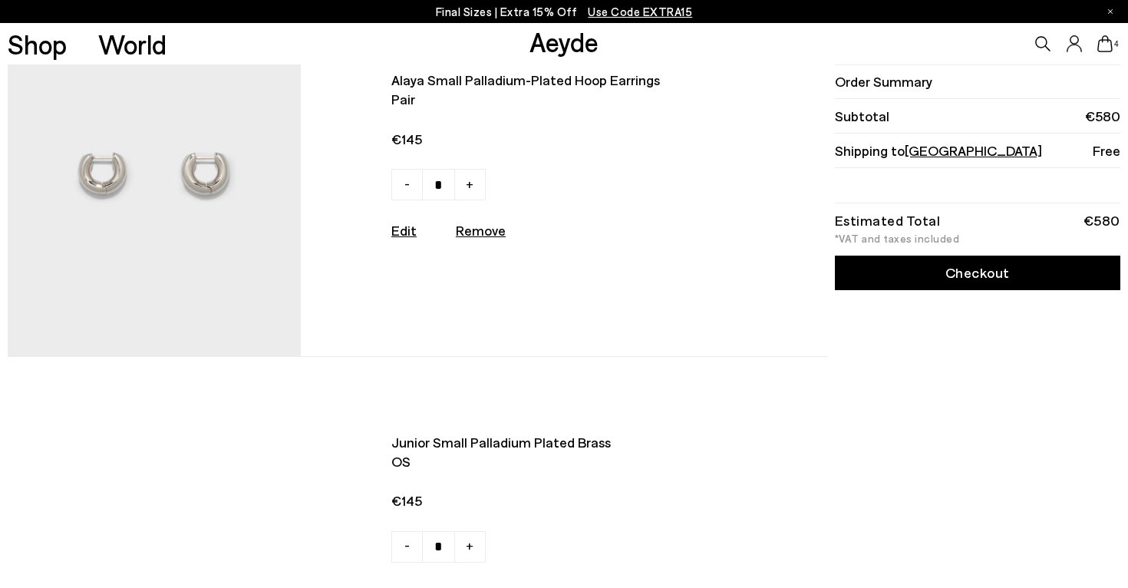
scroll to position [411, 0]
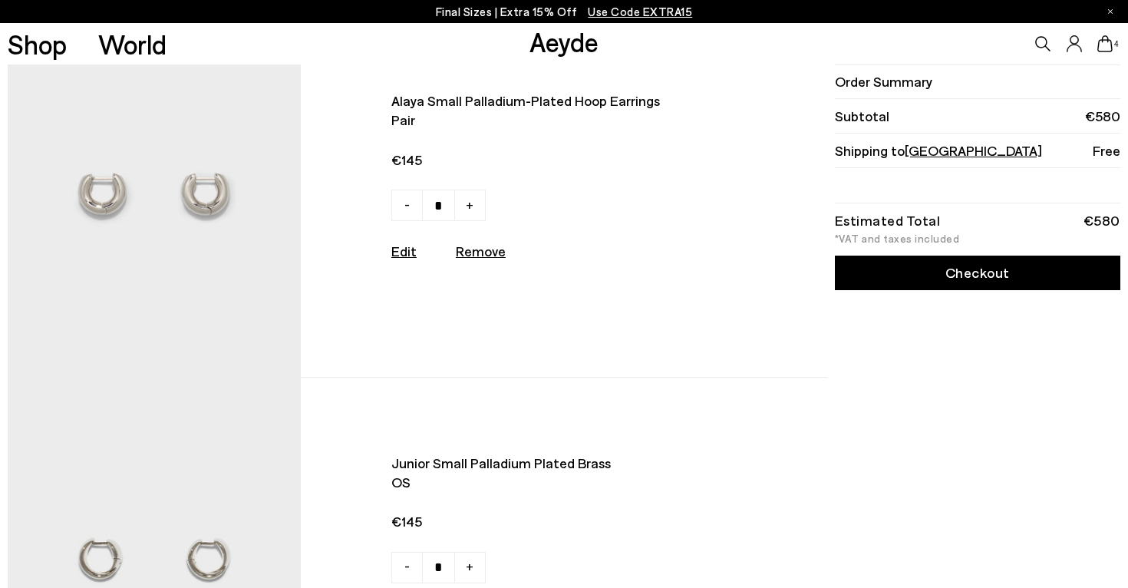
click at [472, 255] on u "Remove" at bounding box center [481, 251] width 50 height 17
type input "*"
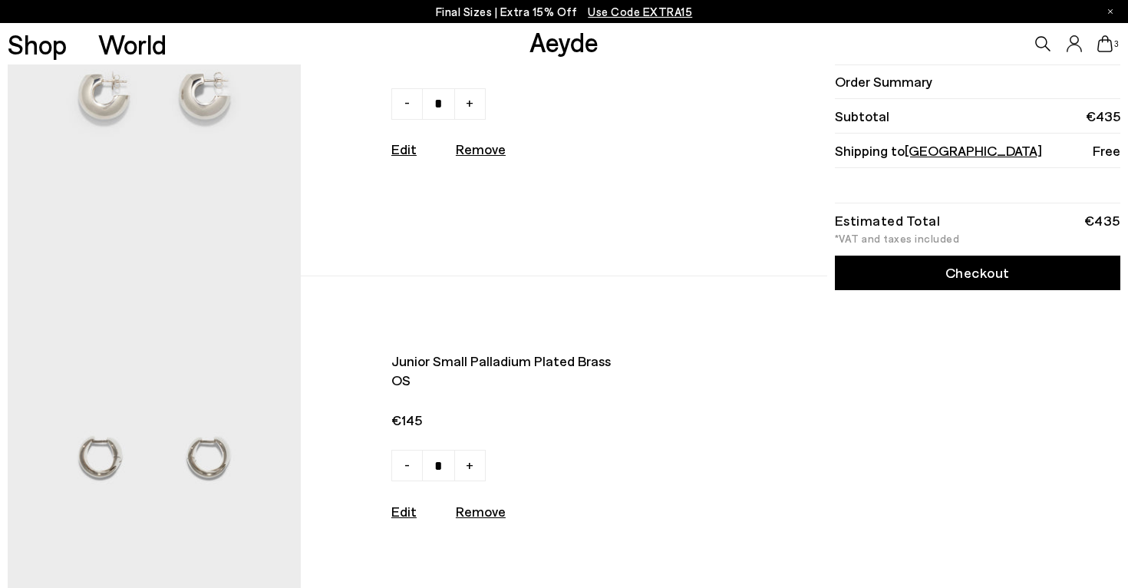
scroll to position [148, 0]
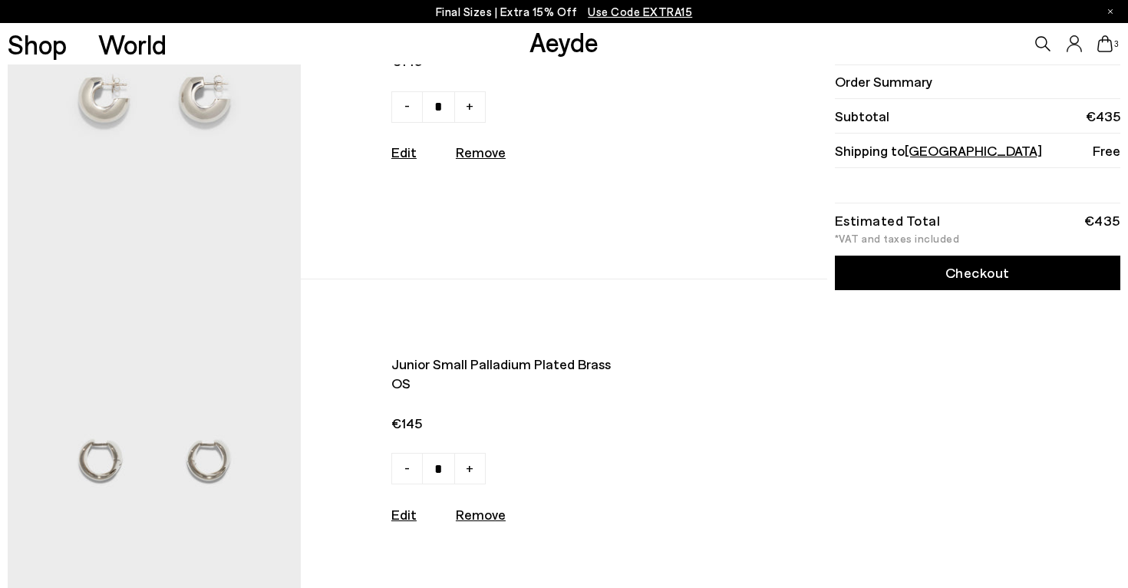
click at [490, 160] on u "Remove" at bounding box center [481, 152] width 50 height 17
type input "*"
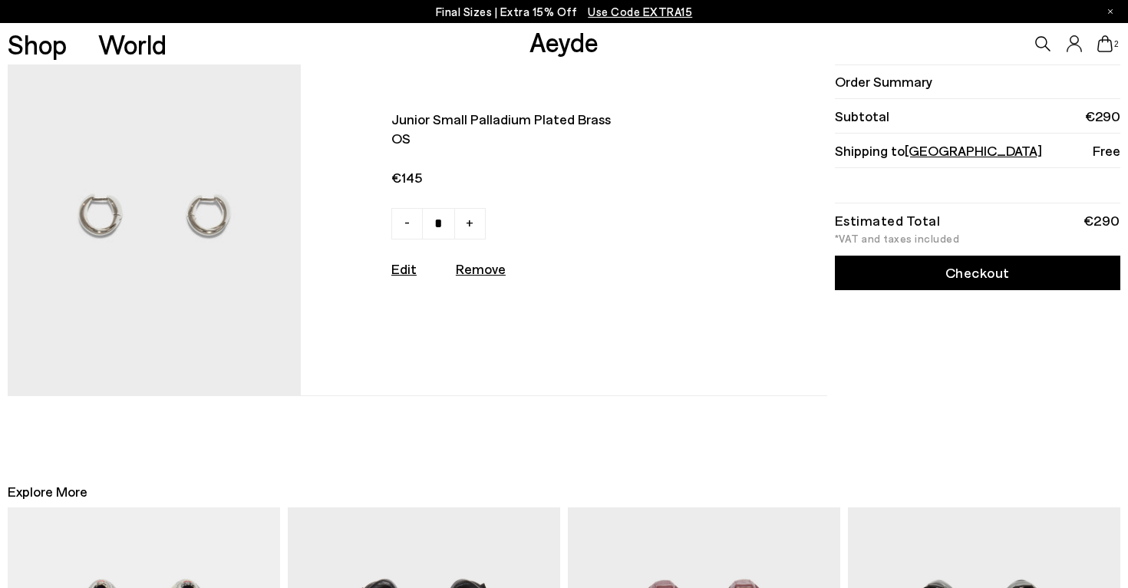
scroll to position [28, 0]
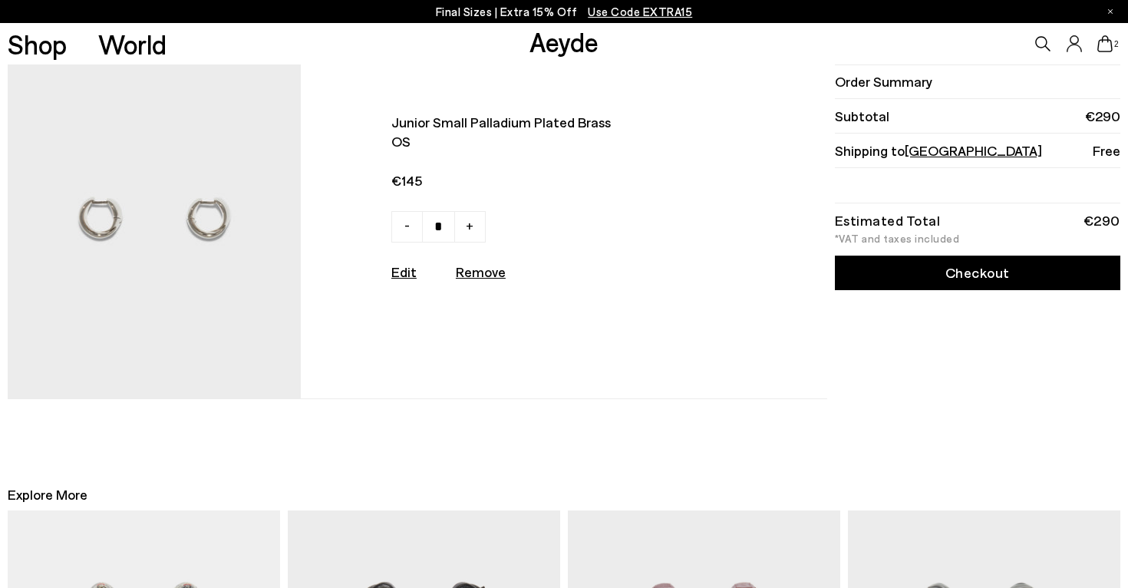
click at [219, 234] on img at bounding box center [154, 217] width 293 height 361
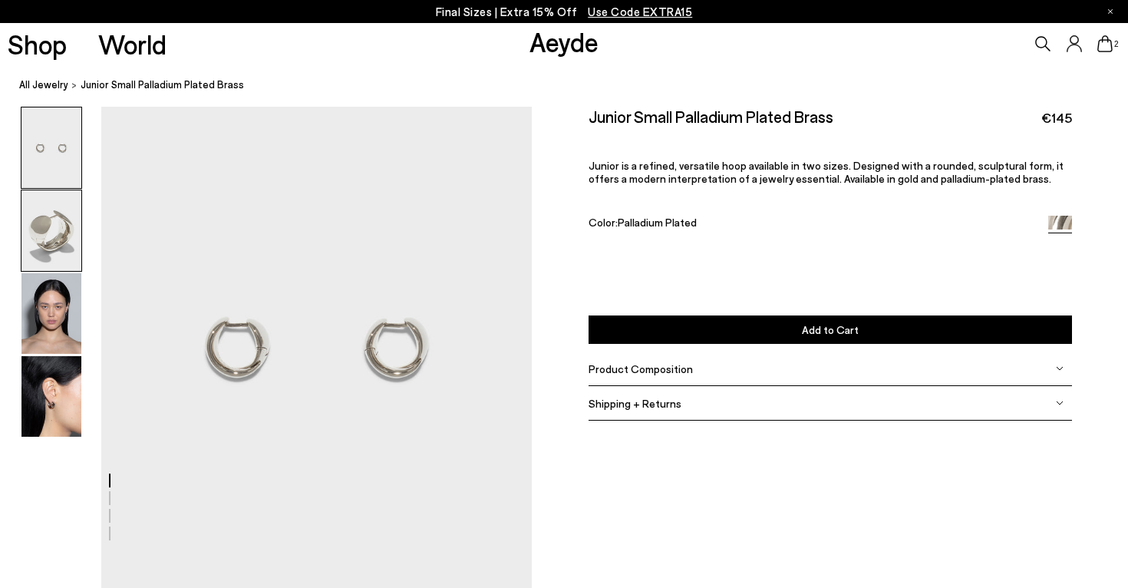
click at [61, 243] on img at bounding box center [51, 230] width 60 height 81
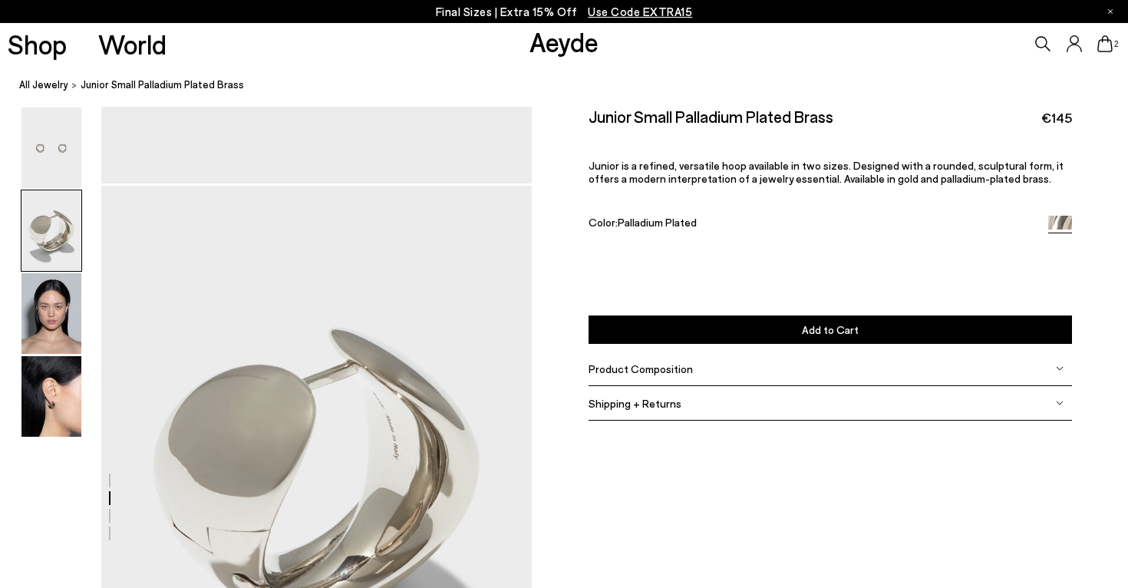
scroll to position [484, 0]
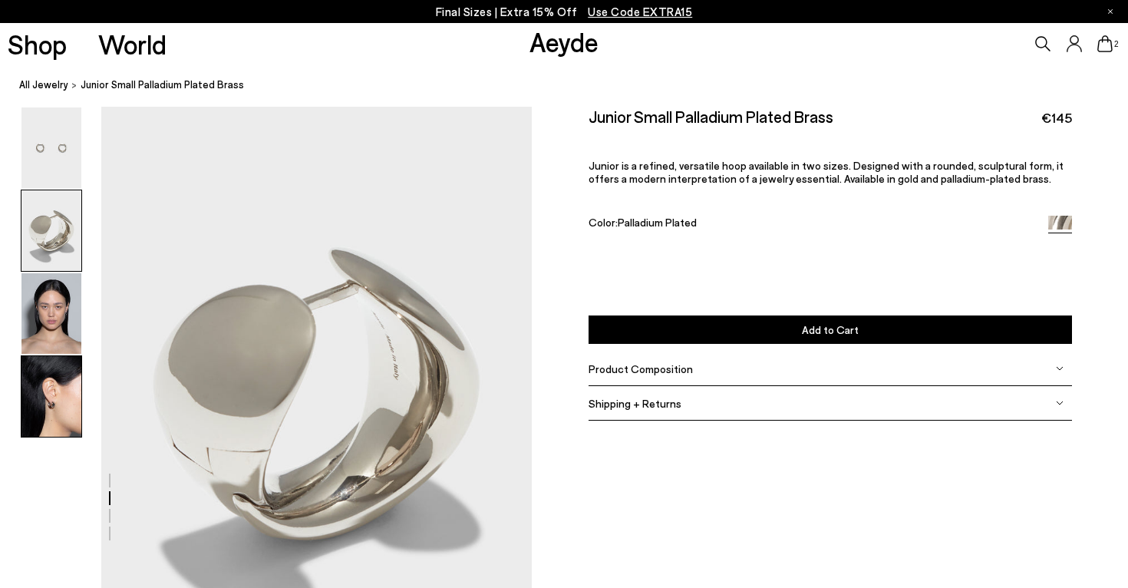
click at [49, 405] on img at bounding box center [51, 396] width 60 height 81
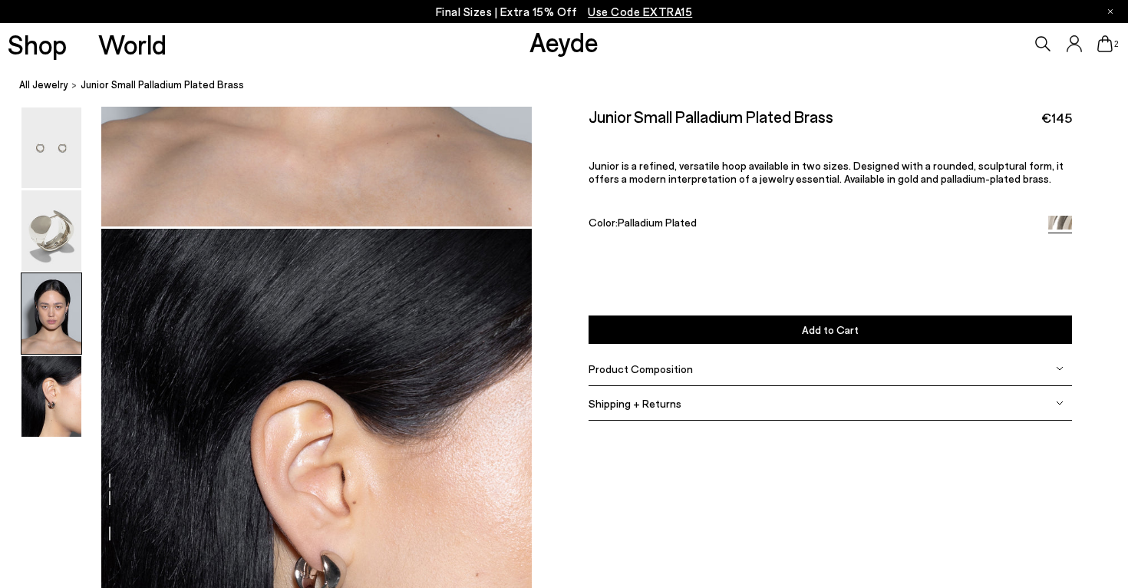
scroll to position [1473, 0]
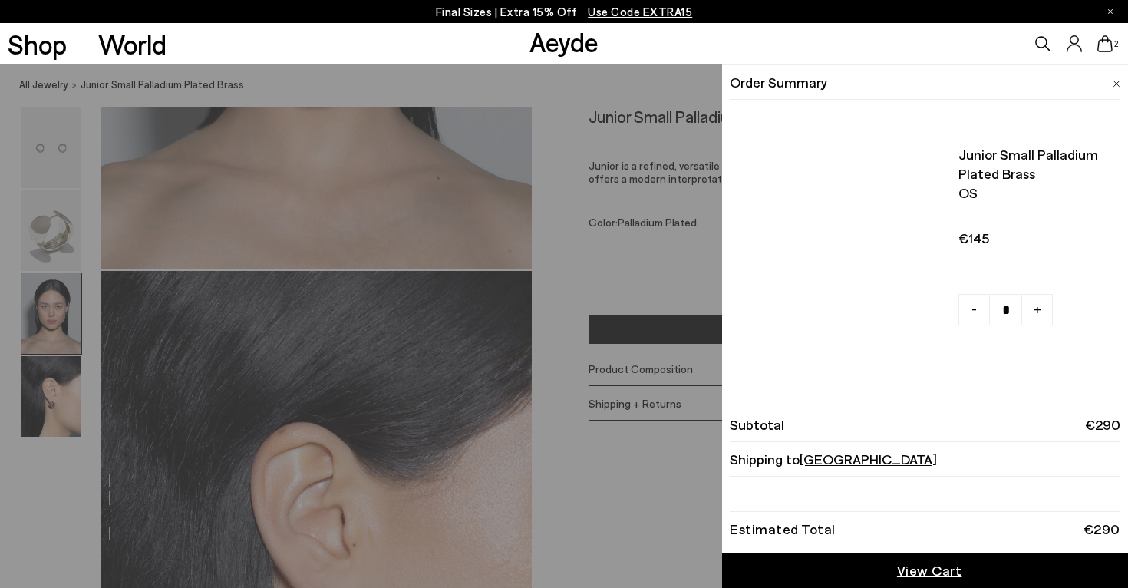
click at [1106, 41] on icon at bounding box center [1105, 43] width 15 height 17
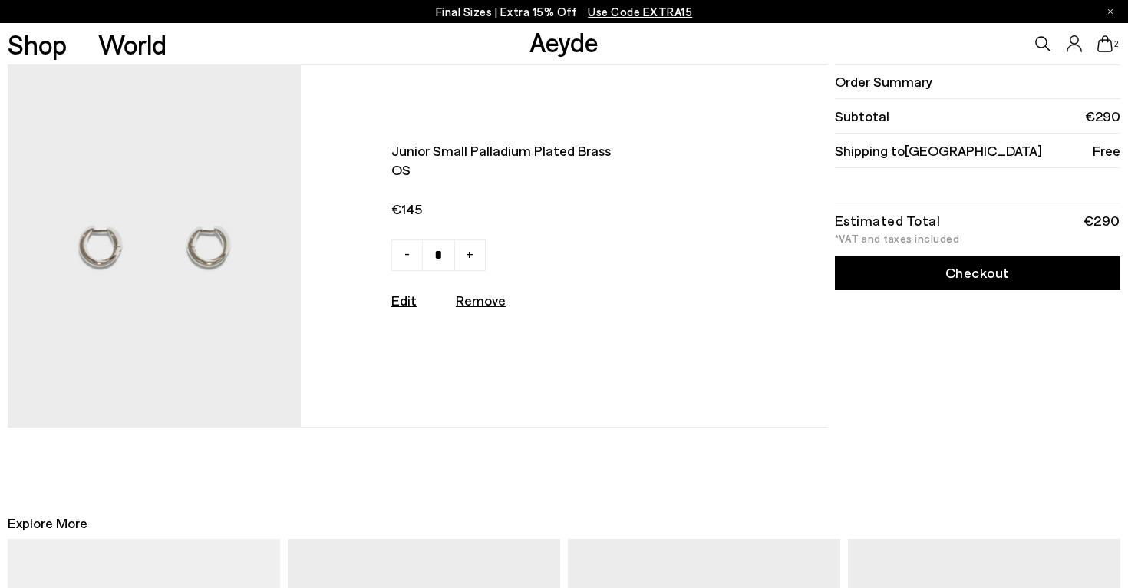
click at [398, 255] on link "-" at bounding box center [406, 254] width 31 height 31
type input "*"
click at [210, 235] on img at bounding box center [154, 245] width 293 height 361
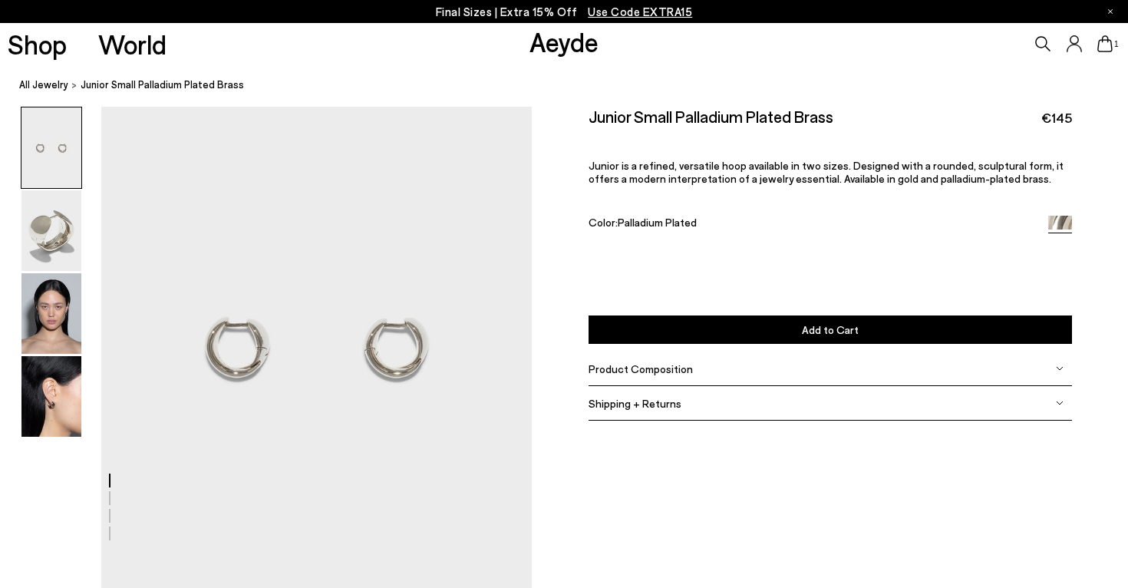
click at [592, 362] on span "Product Composition" at bounding box center [641, 368] width 104 height 13
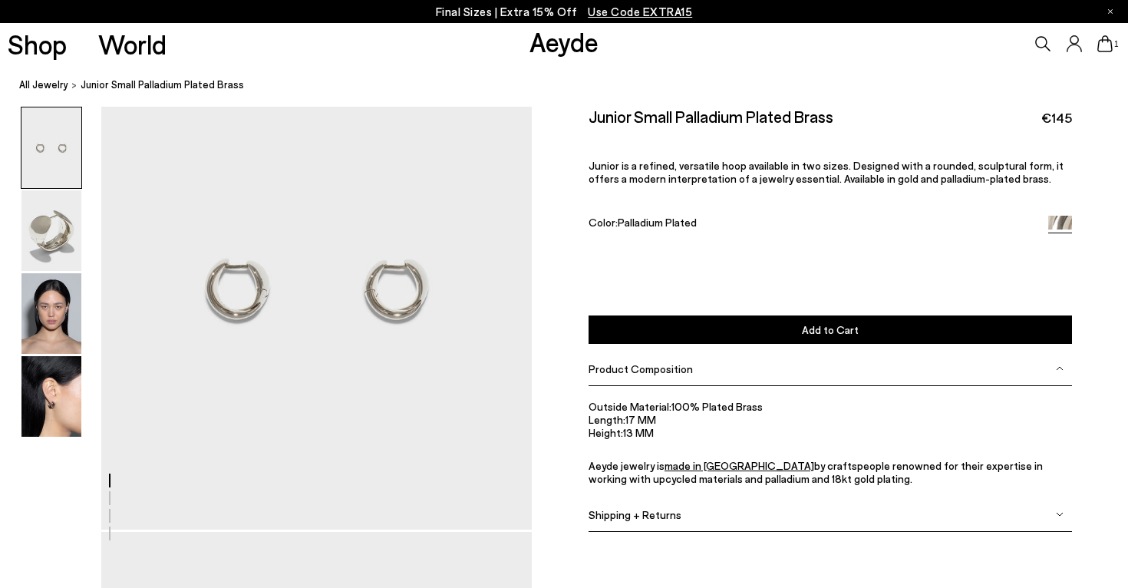
scroll to position [58, 0]
click at [594, 508] on span "Shipping + Returns" at bounding box center [635, 514] width 93 height 13
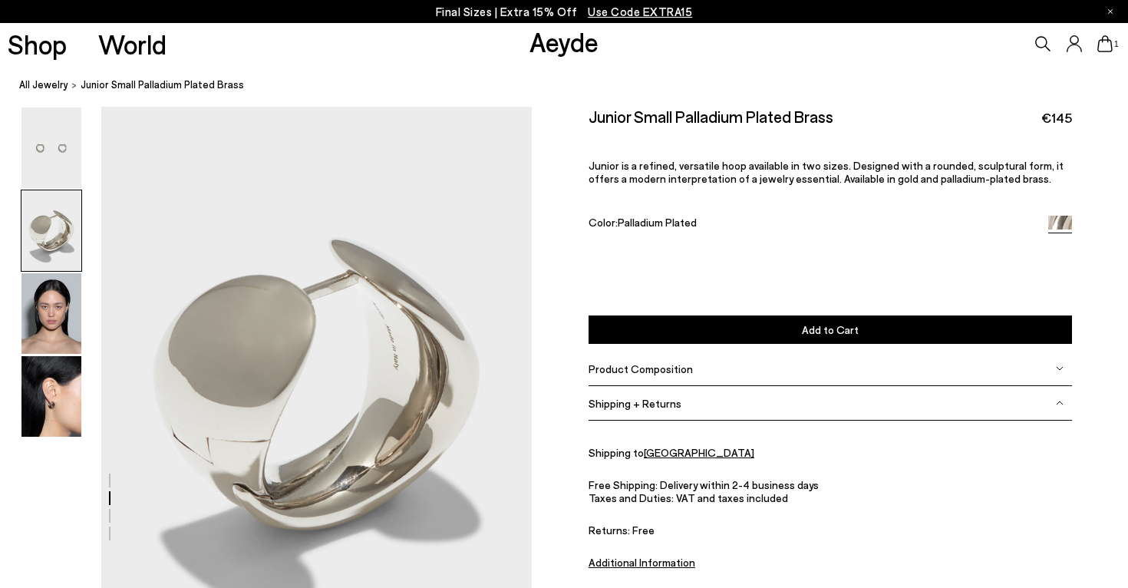
scroll to position [520, 0]
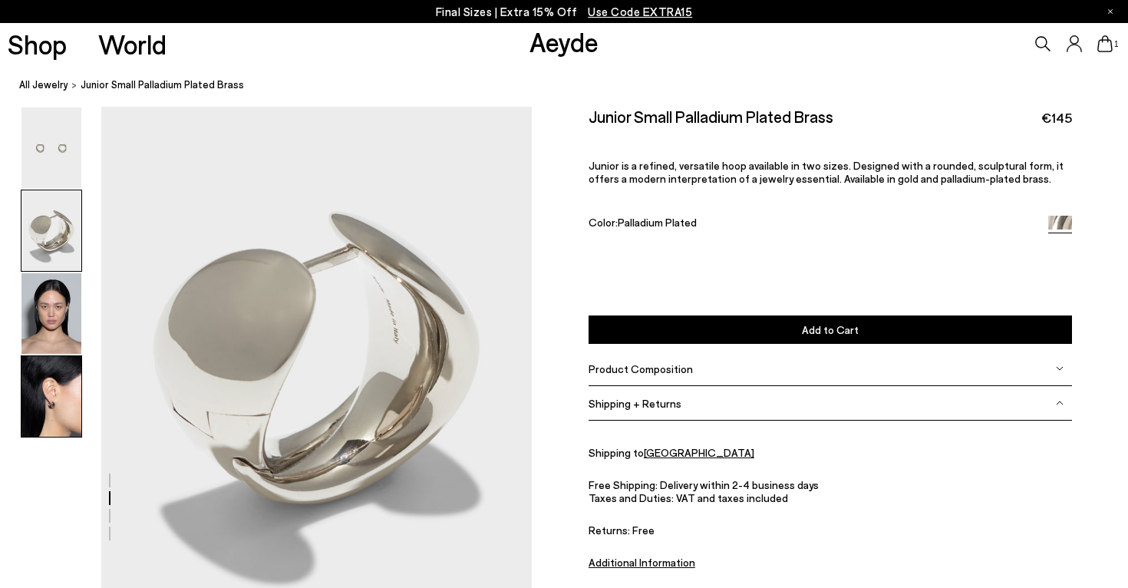
click at [44, 391] on img at bounding box center [51, 396] width 60 height 81
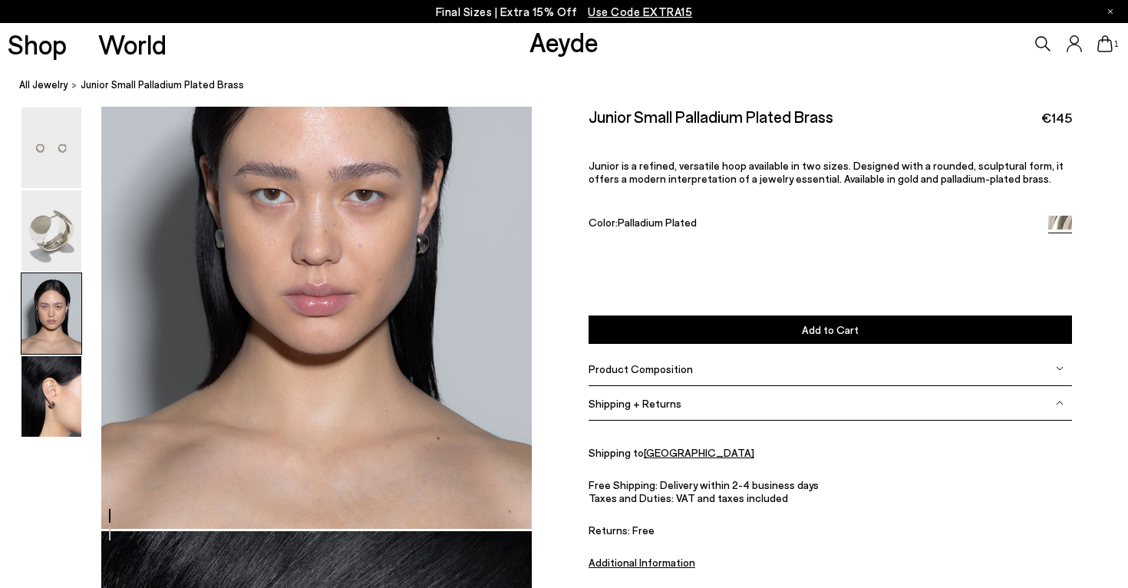
scroll to position [1210, 0]
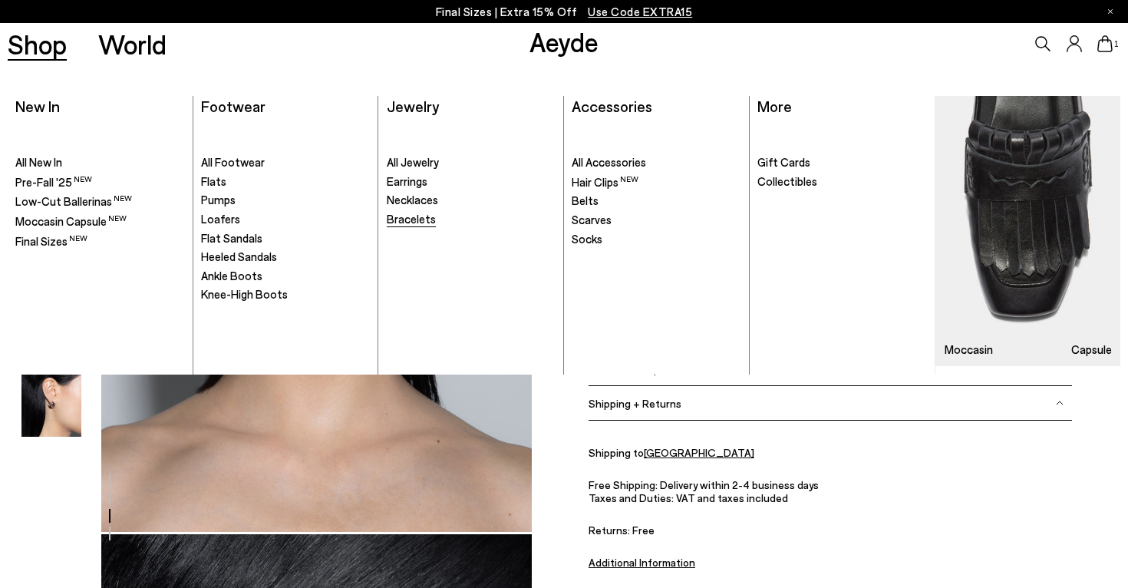
click at [395, 218] on span "Bracelets" at bounding box center [411, 219] width 49 height 14
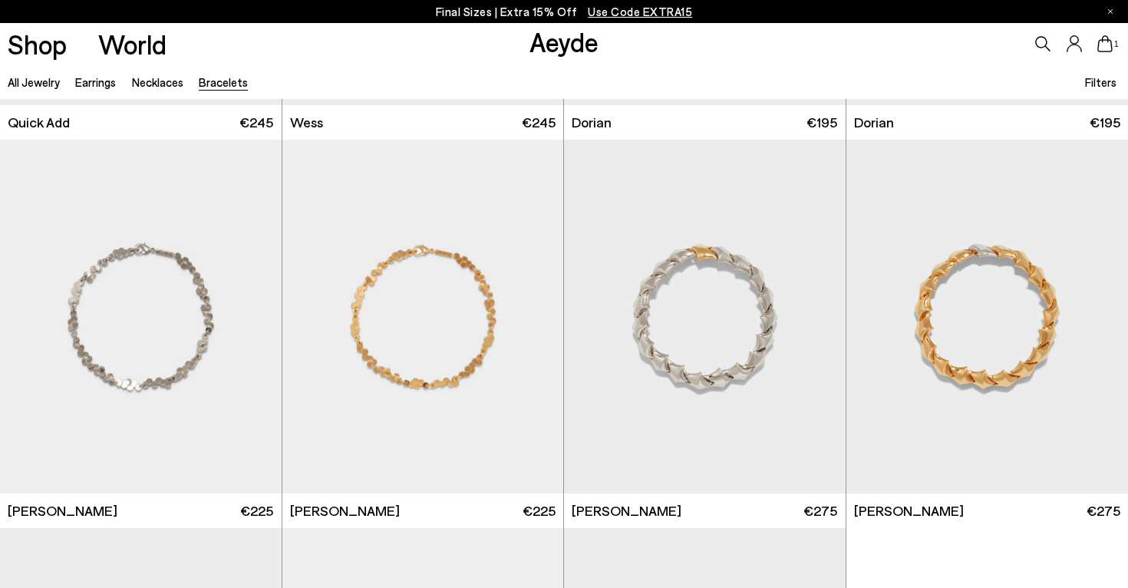
scroll to position [354, 0]
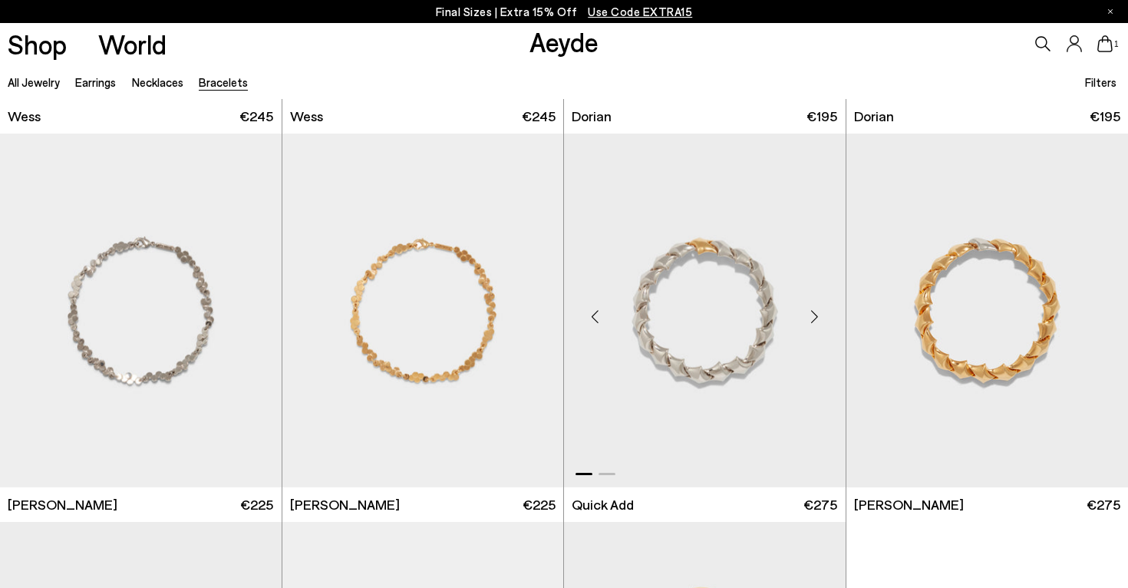
click at [813, 316] on div "Next slide" at bounding box center [815, 316] width 46 height 46
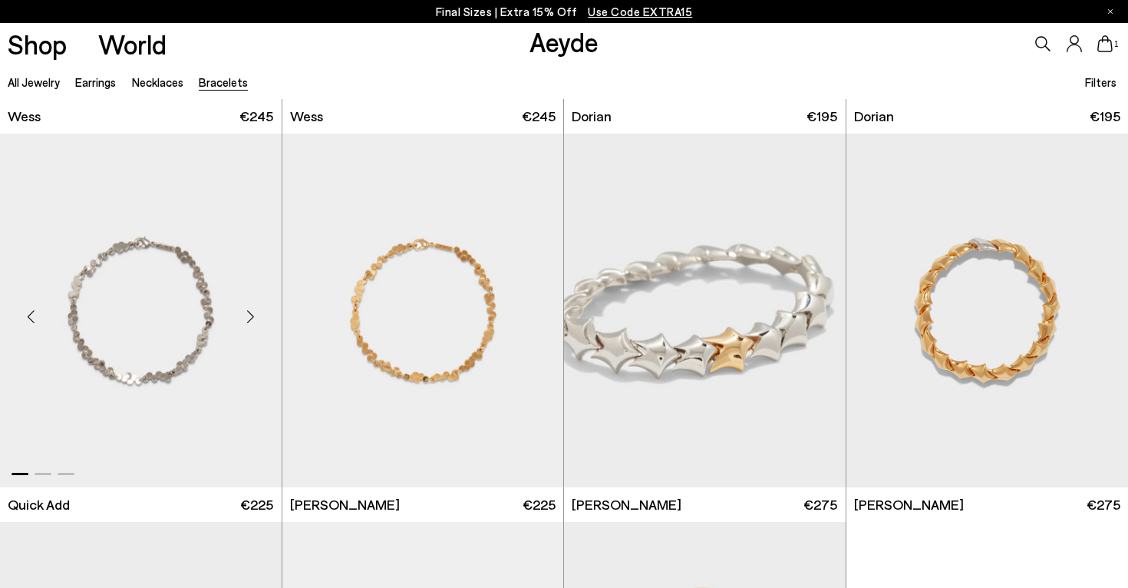
click at [256, 317] on div "Next slide" at bounding box center [251, 316] width 46 height 46
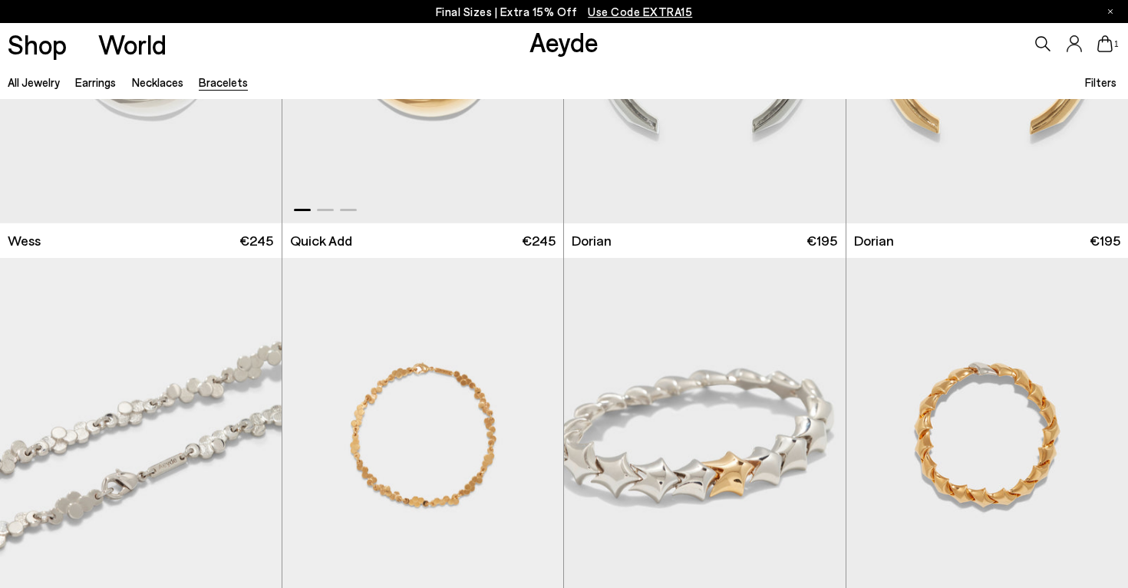
scroll to position [290, 0]
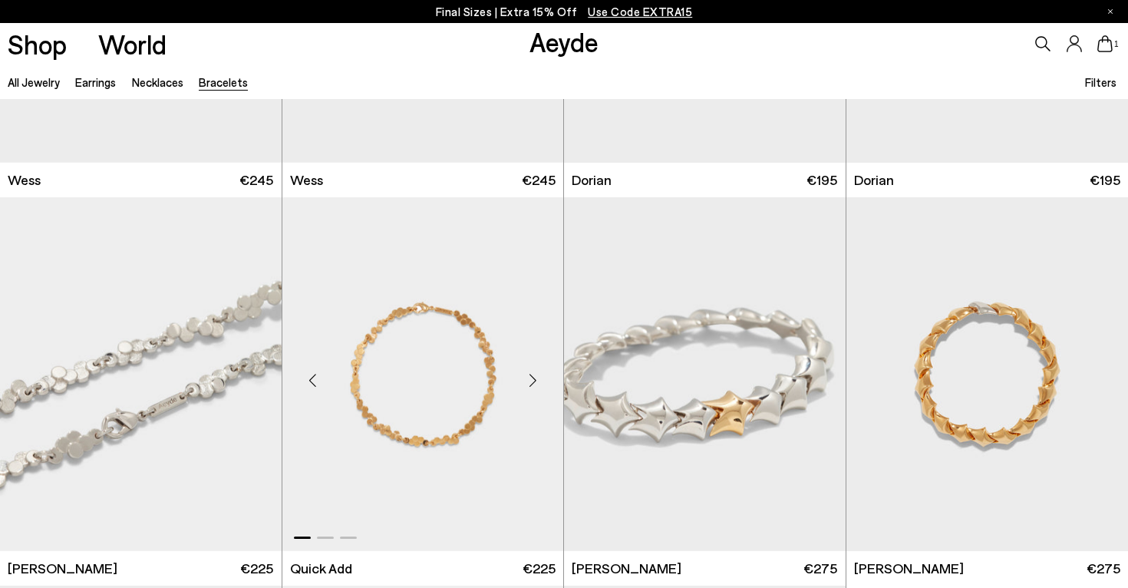
click at [351, 375] on img "1 / 3" at bounding box center [423, 374] width 282 height 354
